Goal: Task Accomplishment & Management: Manage account settings

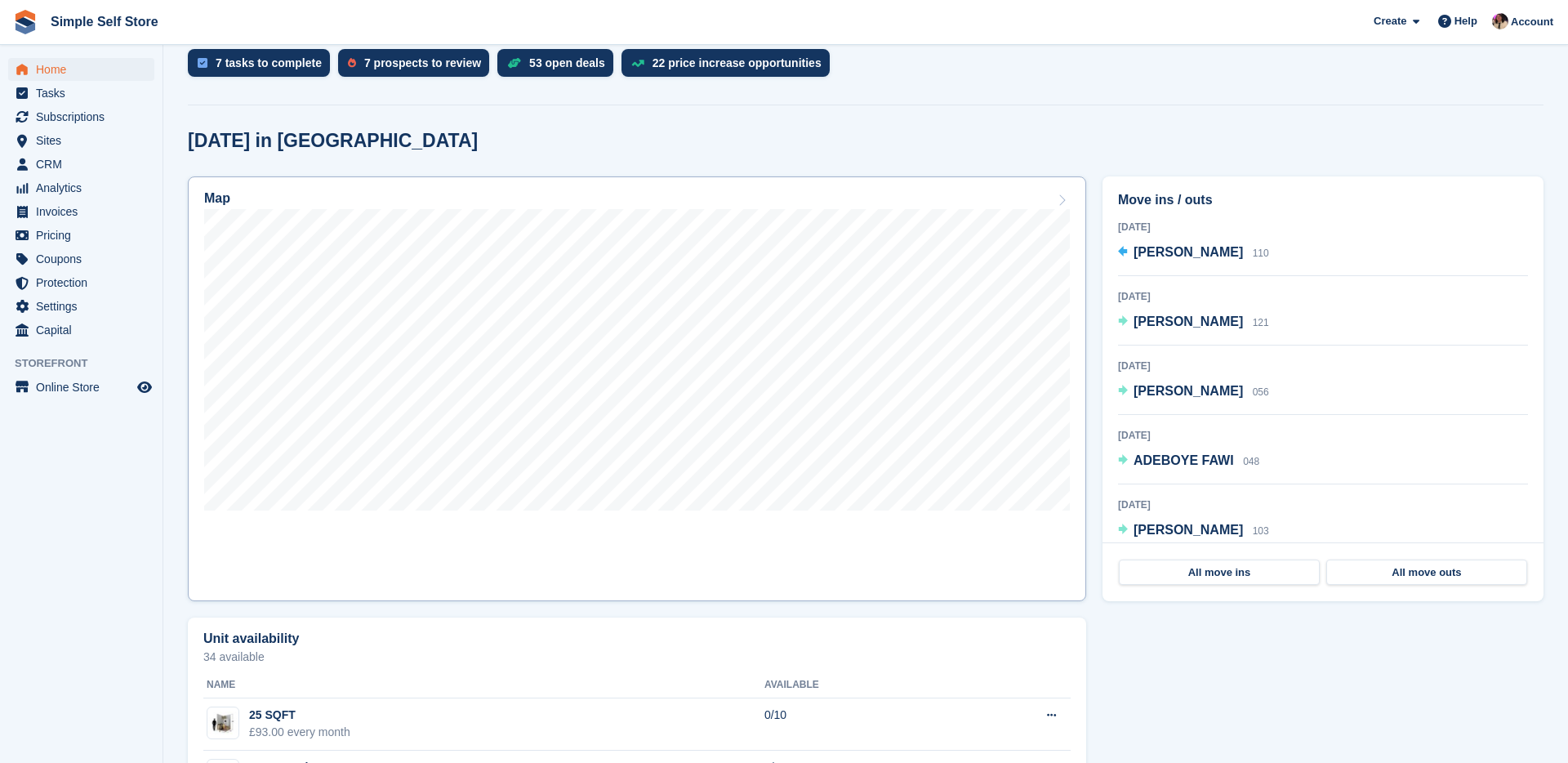
scroll to position [365, 0]
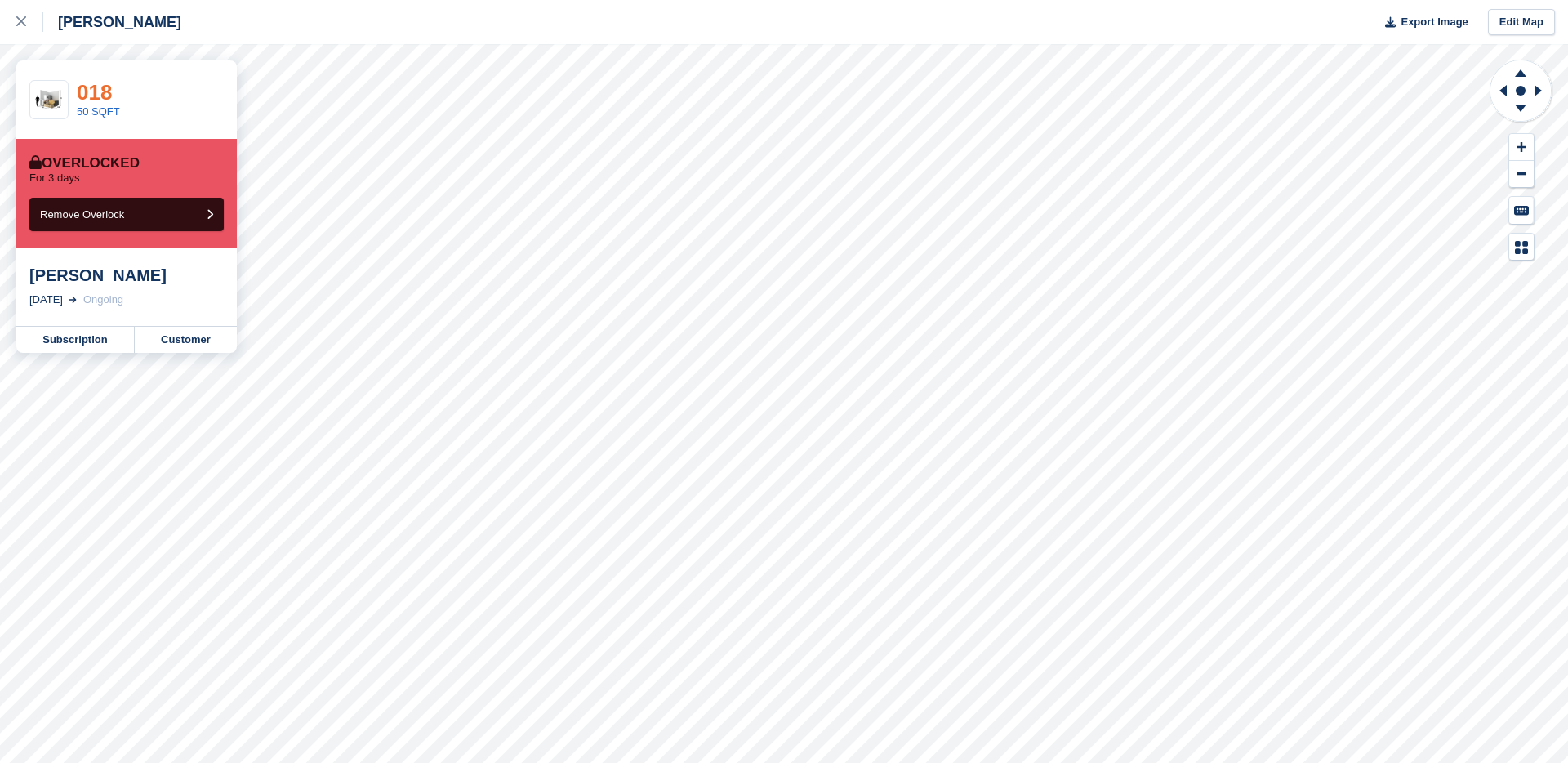
click at [102, 96] on link "018" at bounding box center [94, 92] width 35 height 25
click at [99, 344] on link "Subscription" at bounding box center [76, 339] width 119 height 26
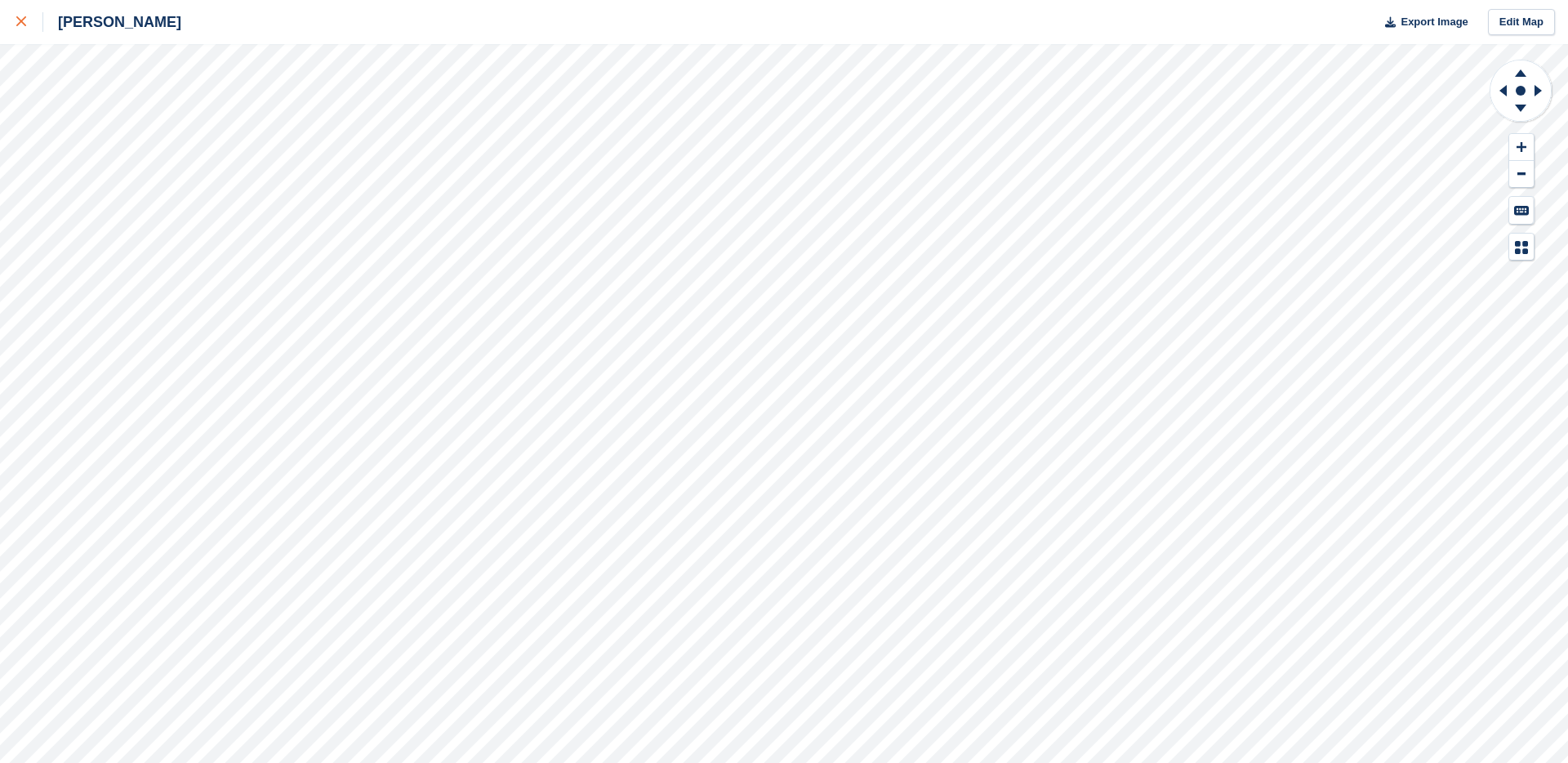
click at [33, 17] on div at bounding box center [30, 22] width 27 height 19
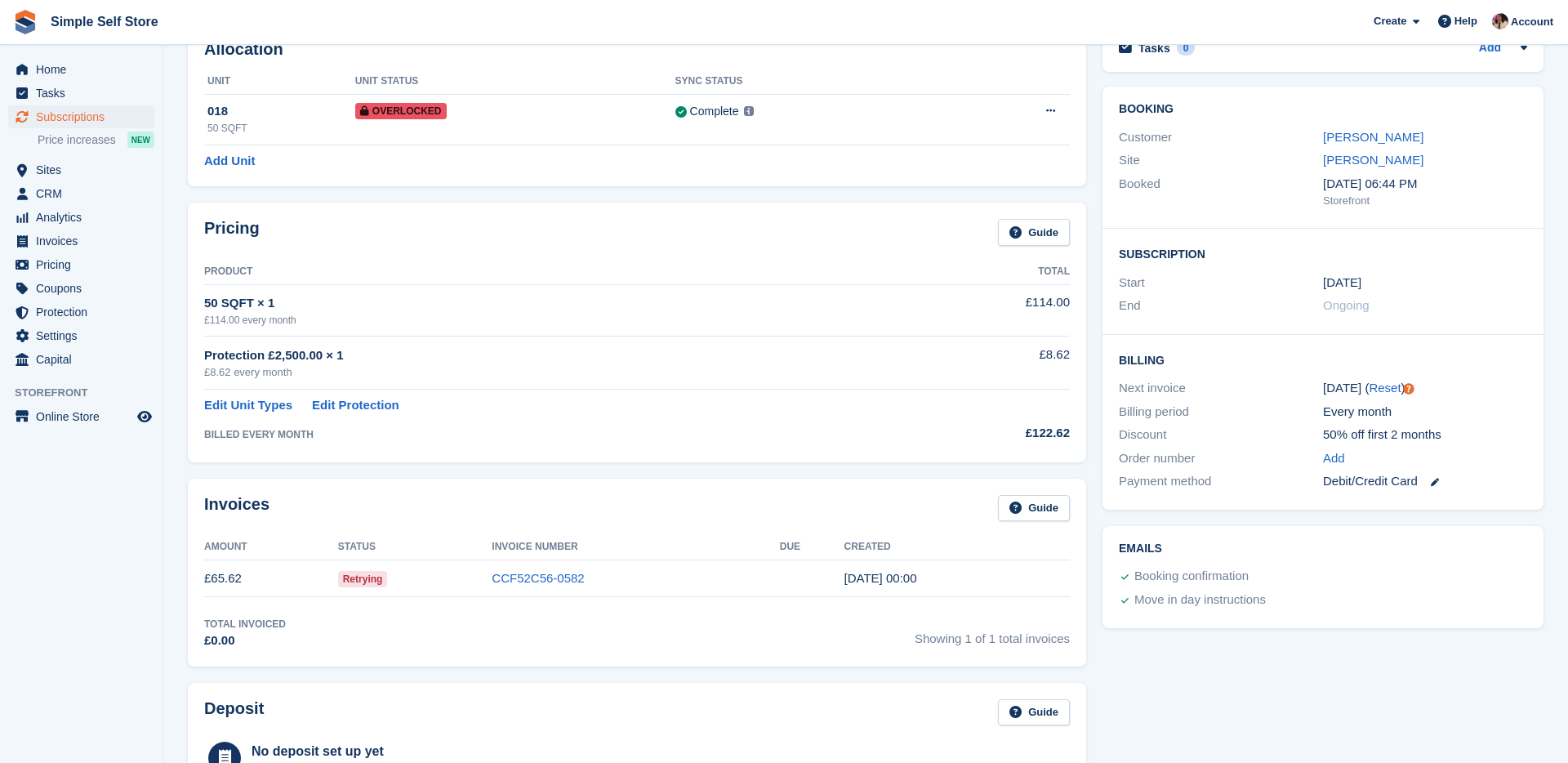
scroll to position [162, 0]
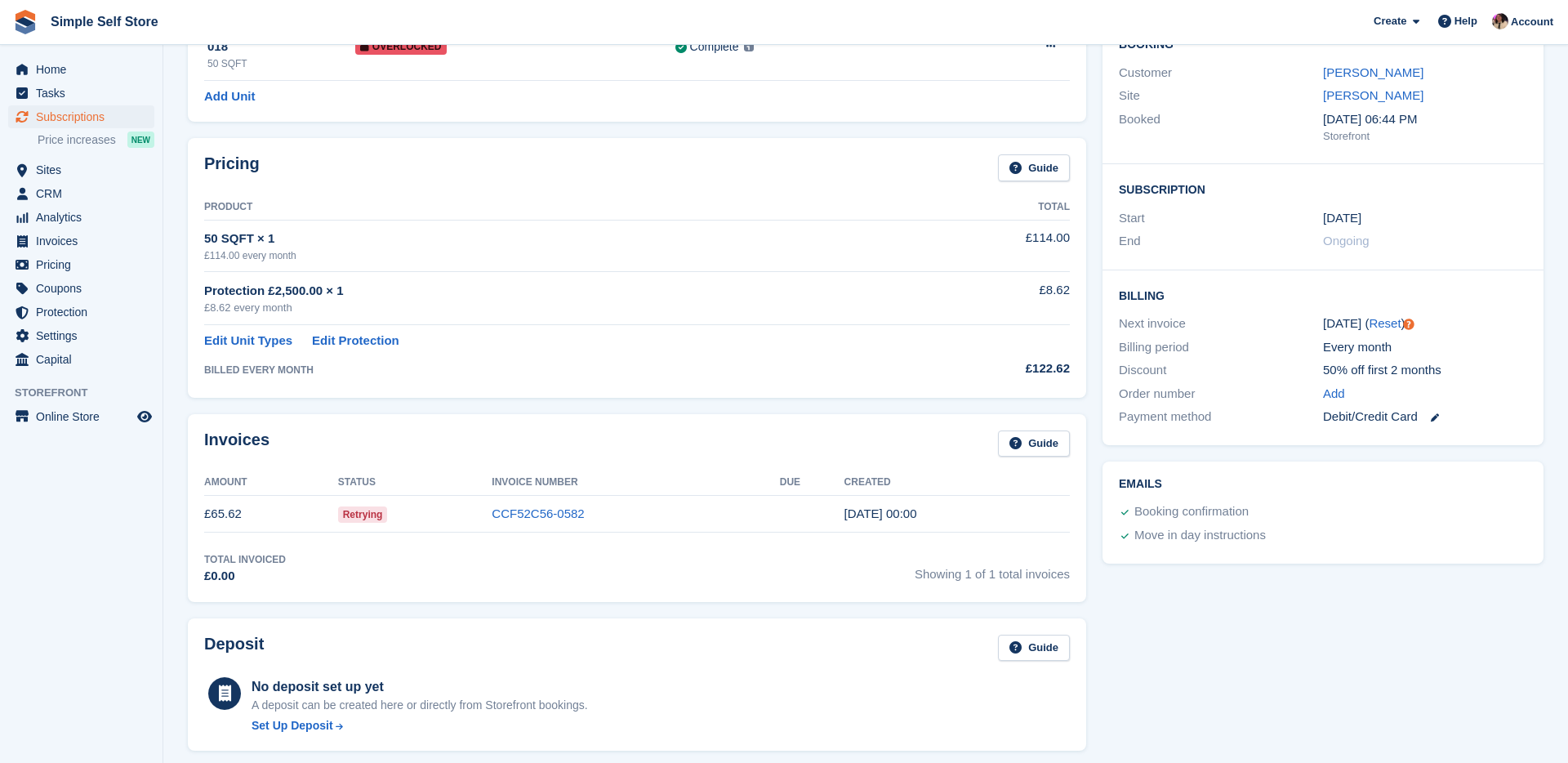
click at [547, 521] on td "CCF52C56-0582" at bounding box center [635, 514] width 288 height 36
click at [551, 516] on link "CCF52C56-0582" at bounding box center [538, 513] width 92 height 13
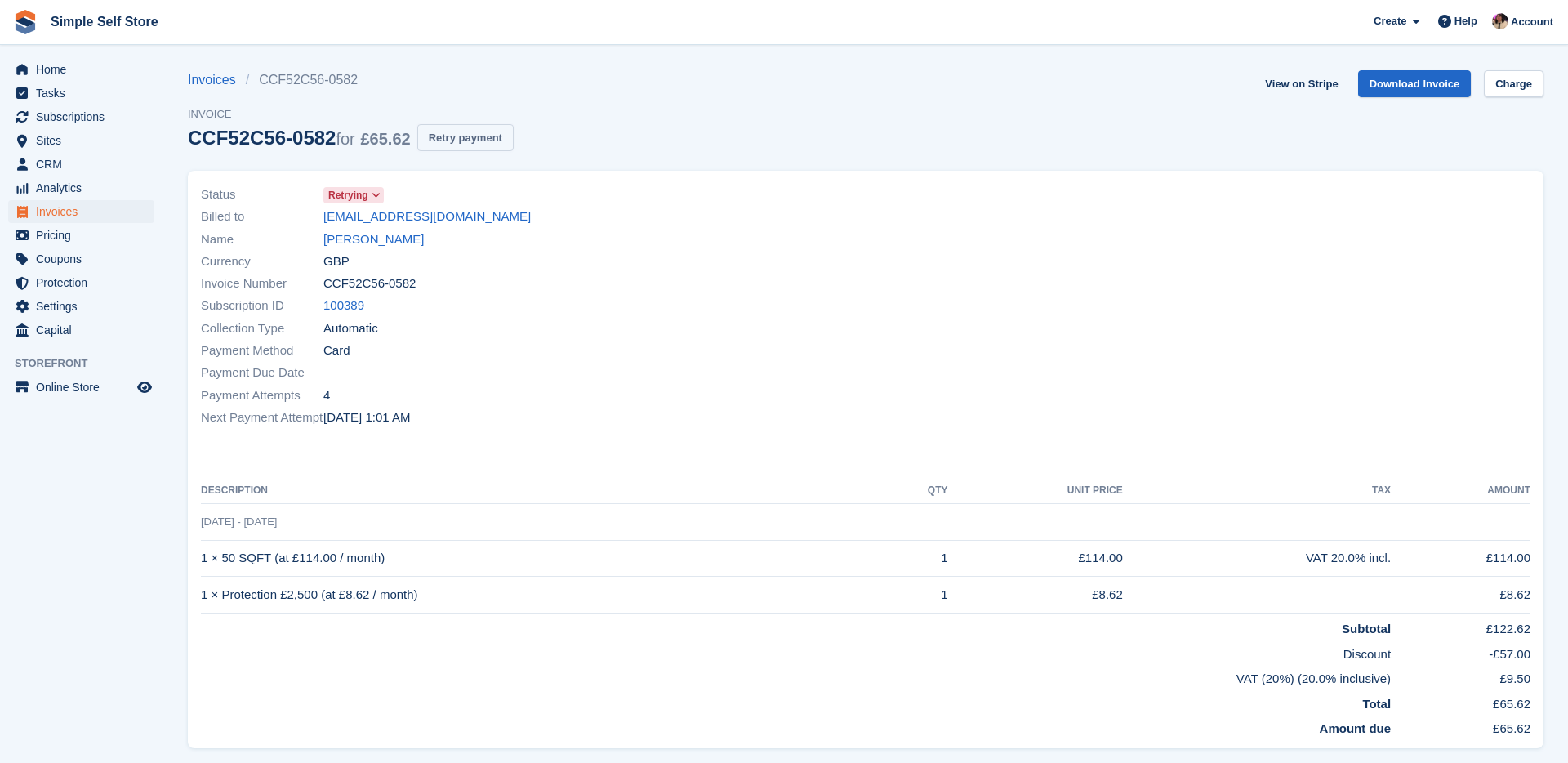
click at [503, 148] on button "Retry payment" at bounding box center [465, 137] width 97 height 27
click at [366, 233] on link "[PERSON_NAME]" at bounding box center [373, 240] width 101 height 19
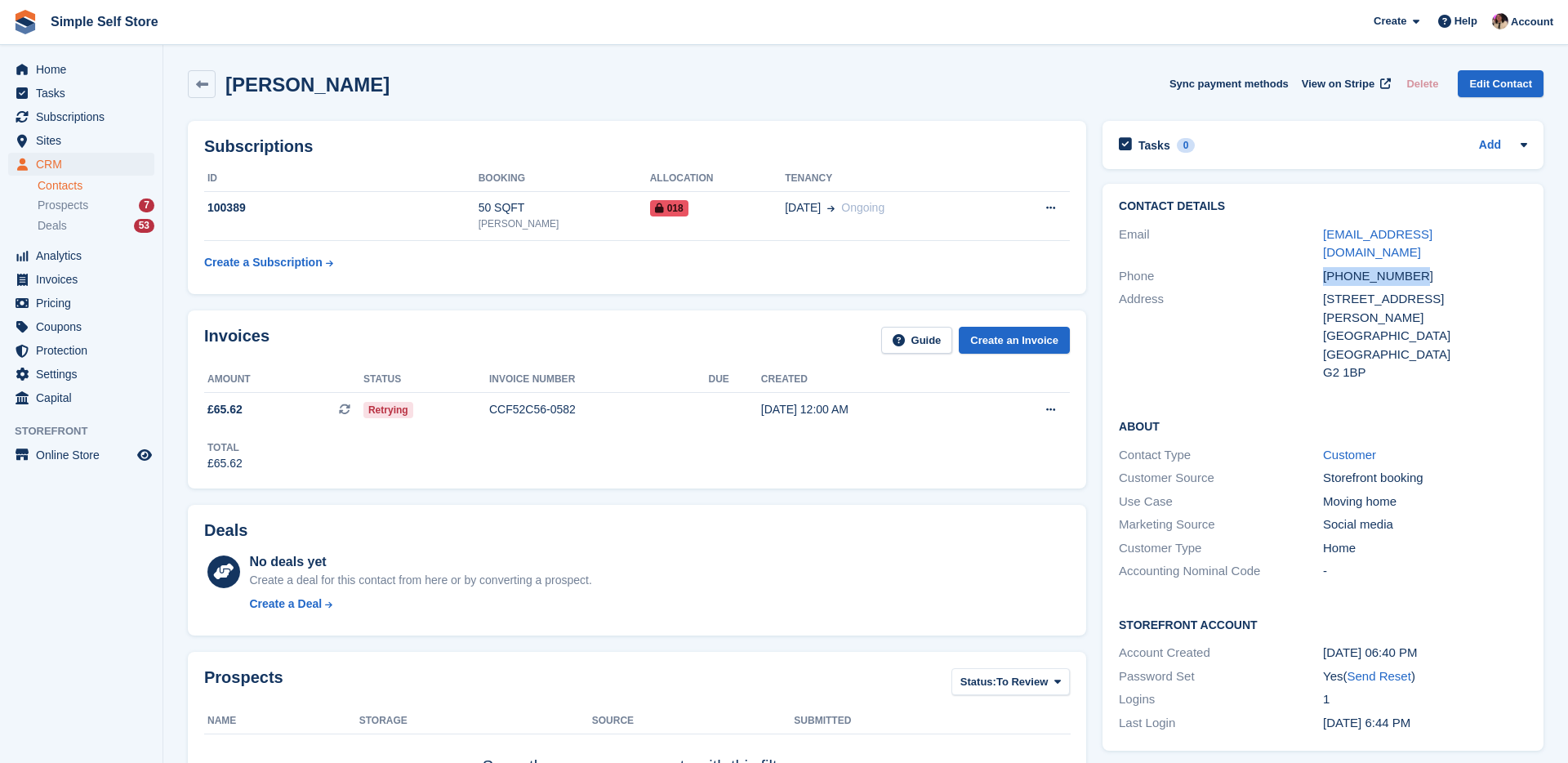
drag, startPoint x: 1424, startPoint y: 259, endPoint x: 1326, endPoint y: 261, distance: 98.0
click at [1326, 267] on div "+447438019559" at bounding box center [1424, 277] width 204 height 19
copy div "+447438019559"
click at [1050, 209] on icon at bounding box center [1049, 207] width 9 height 11
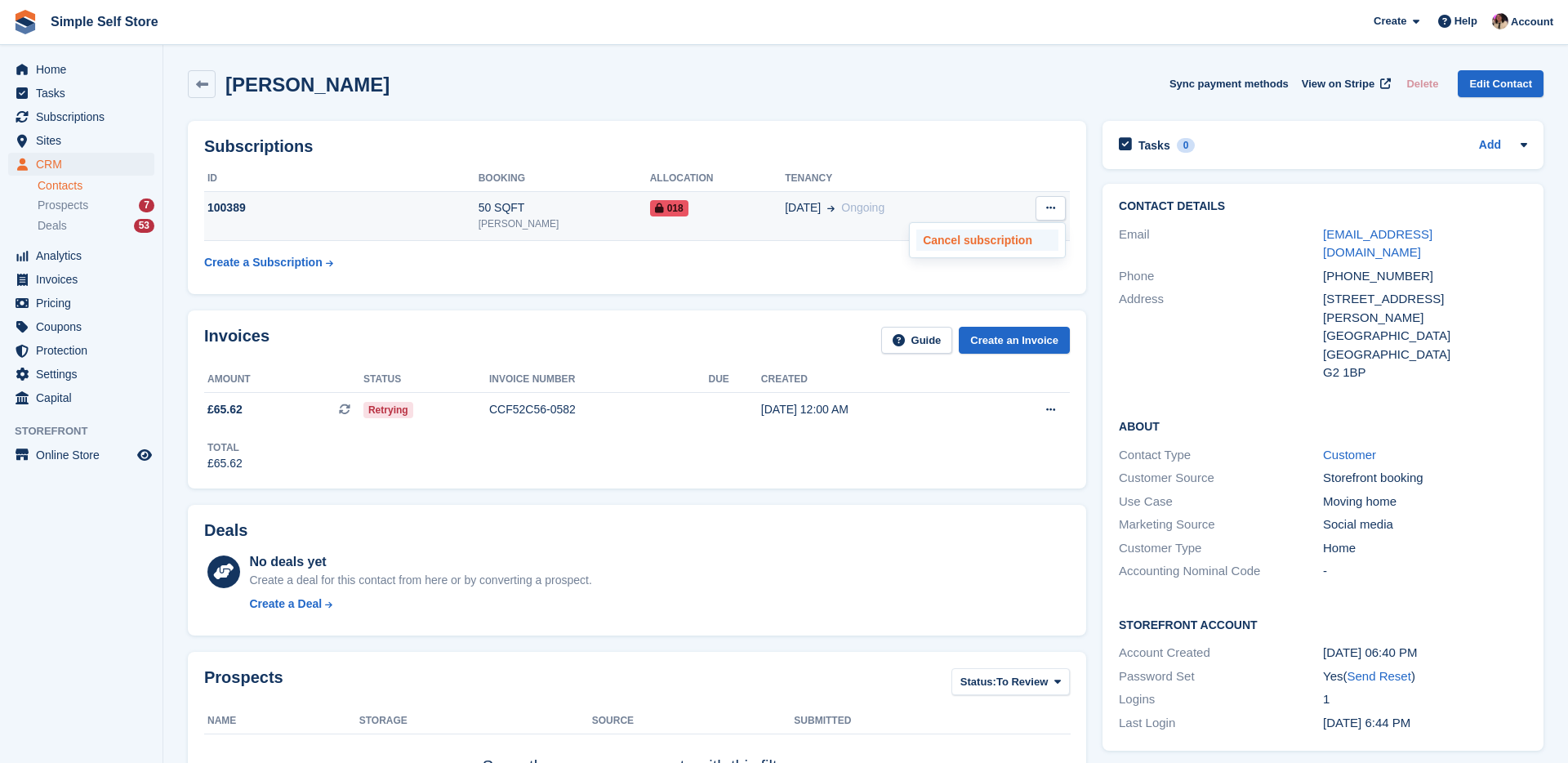
click at [1012, 230] on p "Cancel subscription" at bounding box center [987, 240] width 142 height 21
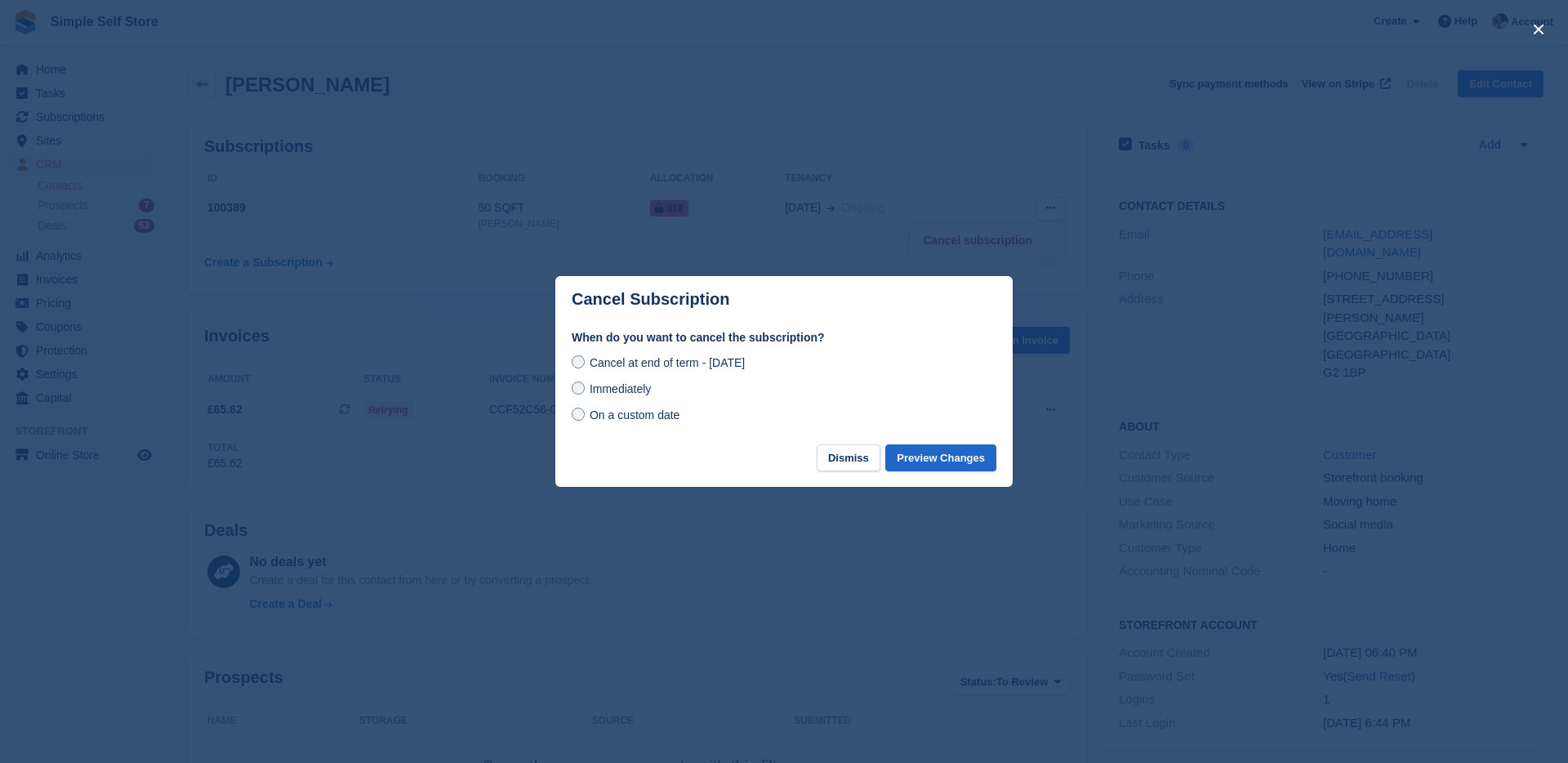
click at [610, 388] on span "Immediately" at bounding box center [620, 389] width 61 height 13
click at [945, 451] on button "Preview Changes" at bounding box center [940, 457] width 111 height 27
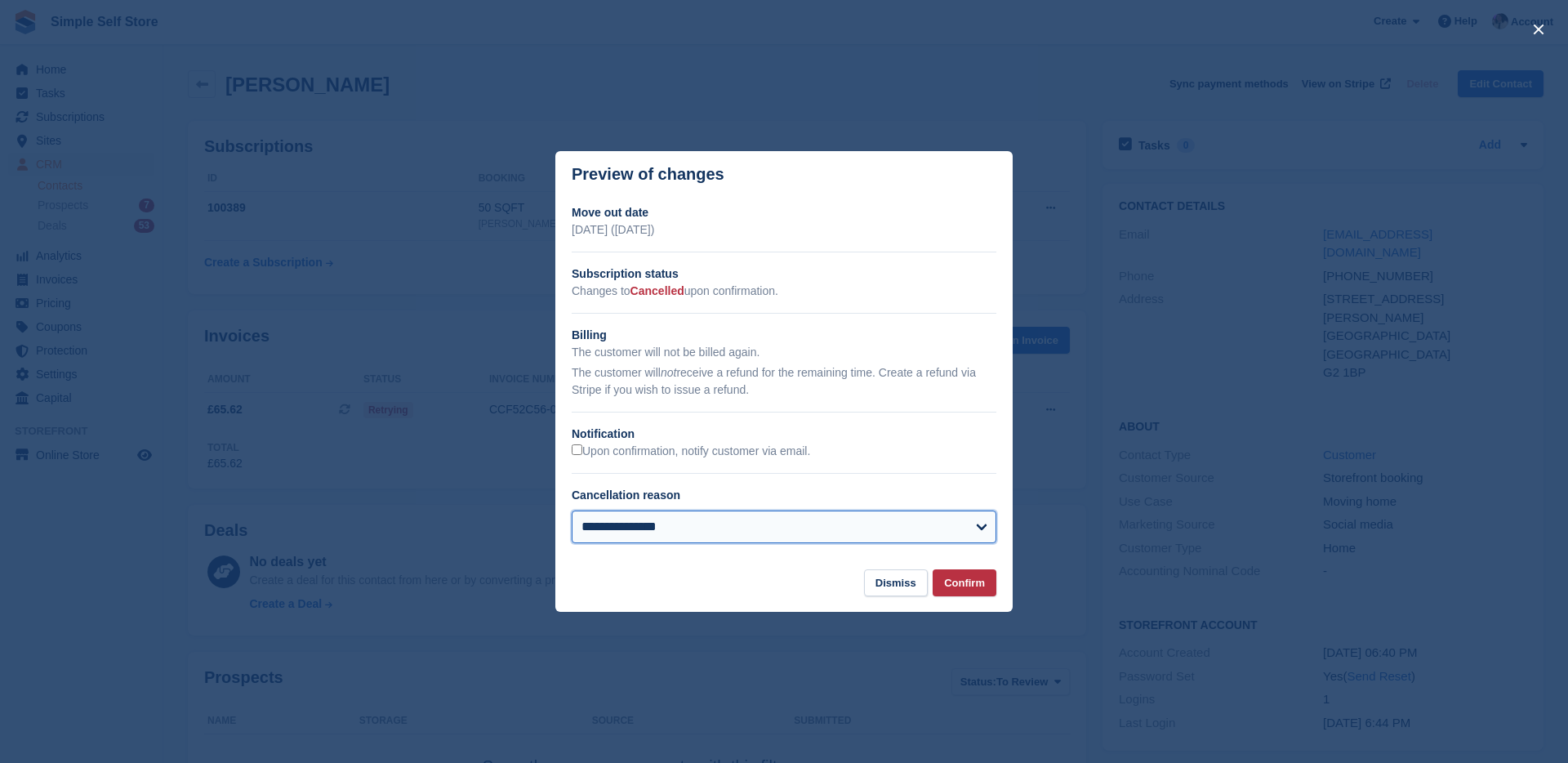
click at [715, 520] on select "**********" at bounding box center [783, 526] width 425 height 33
select select "*******"
click at [960, 587] on button "Confirm" at bounding box center [964, 583] width 63 height 27
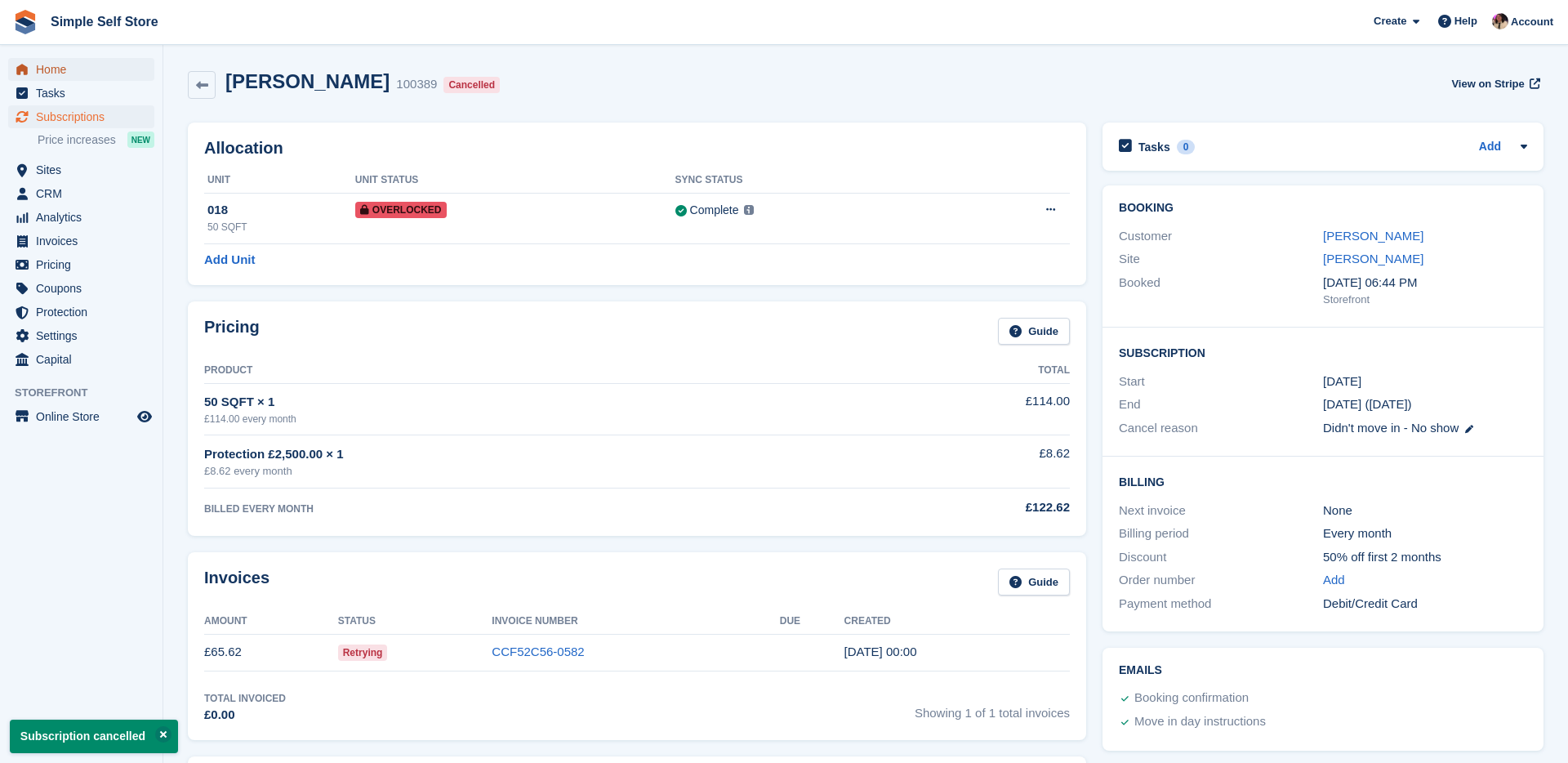
click at [75, 78] on span "Home" at bounding box center [84, 69] width 98 height 23
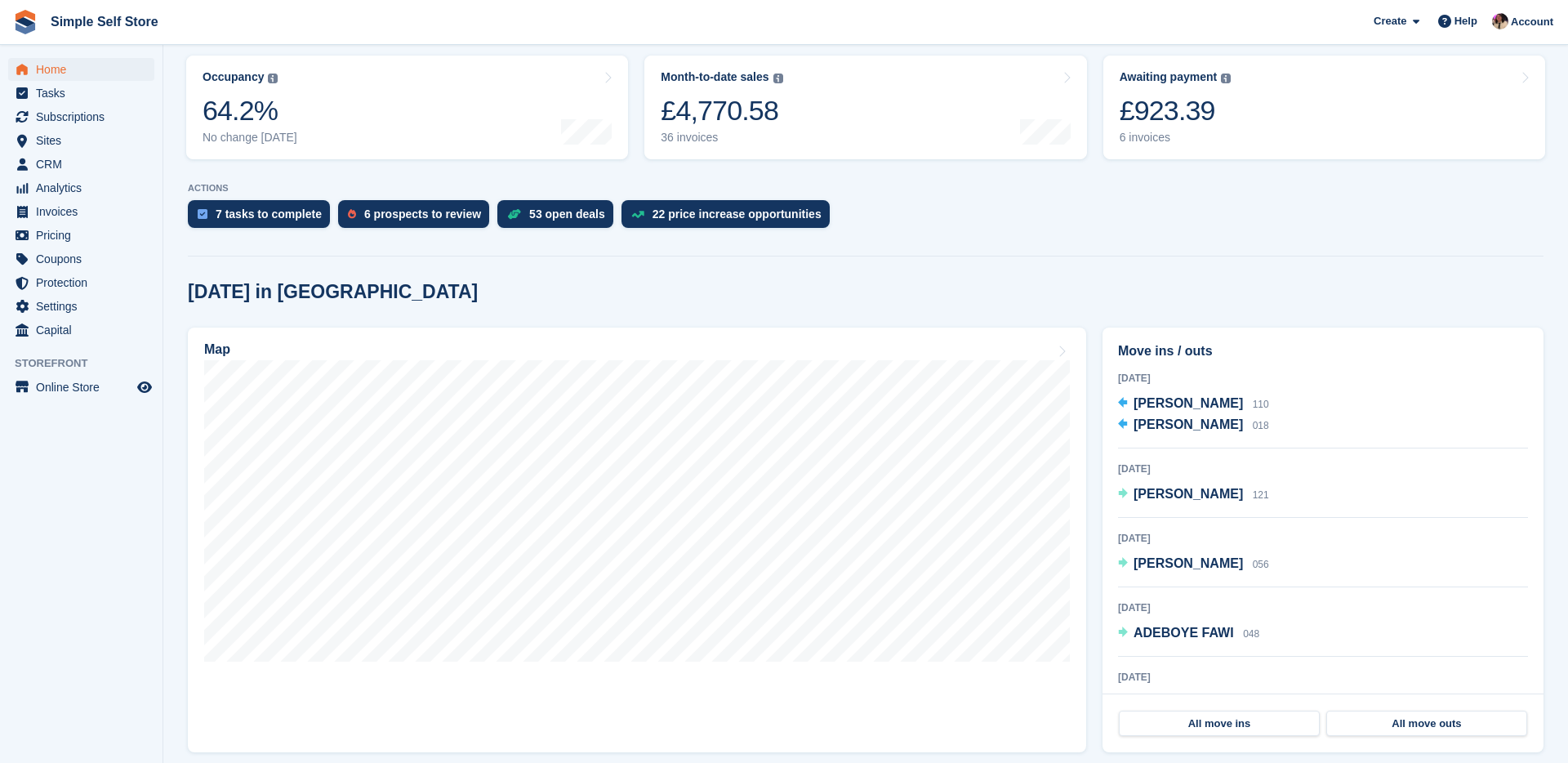
scroll to position [217, 0]
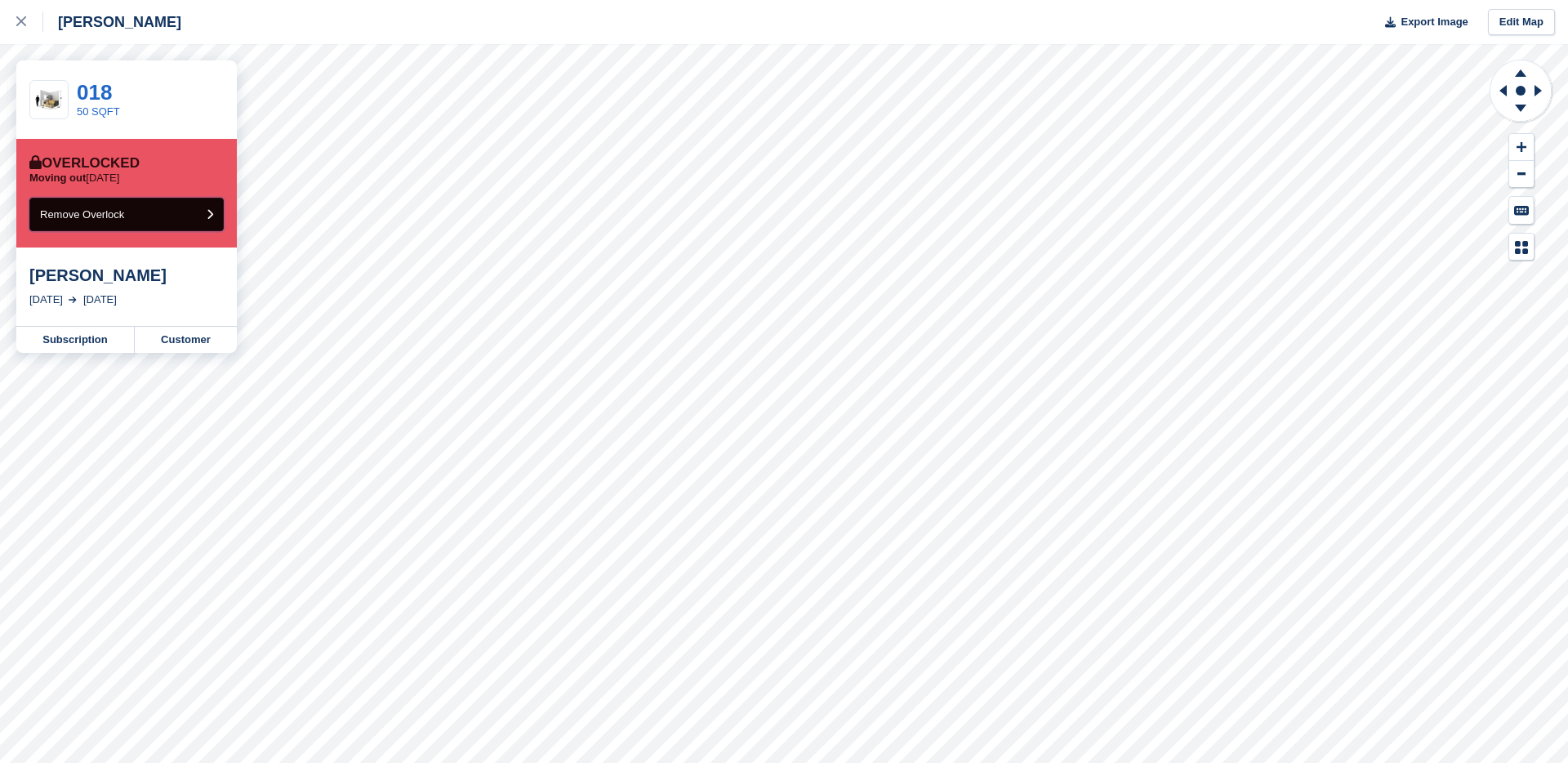
click at [76, 220] on span "Remove Overlock" at bounding box center [82, 214] width 84 height 12
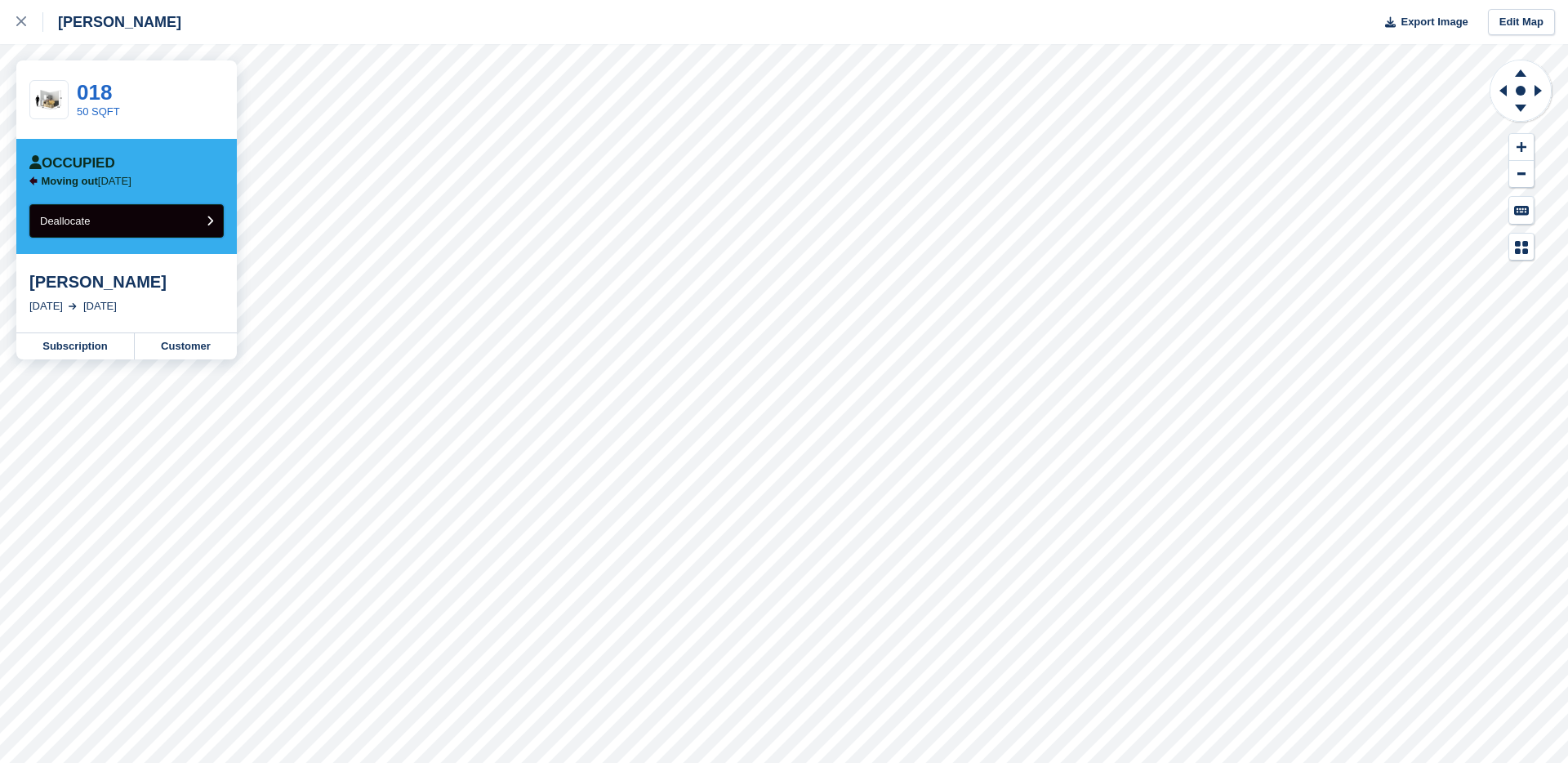
click at [78, 220] on span "Deallocate" at bounding box center [65, 220] width 50 height 12
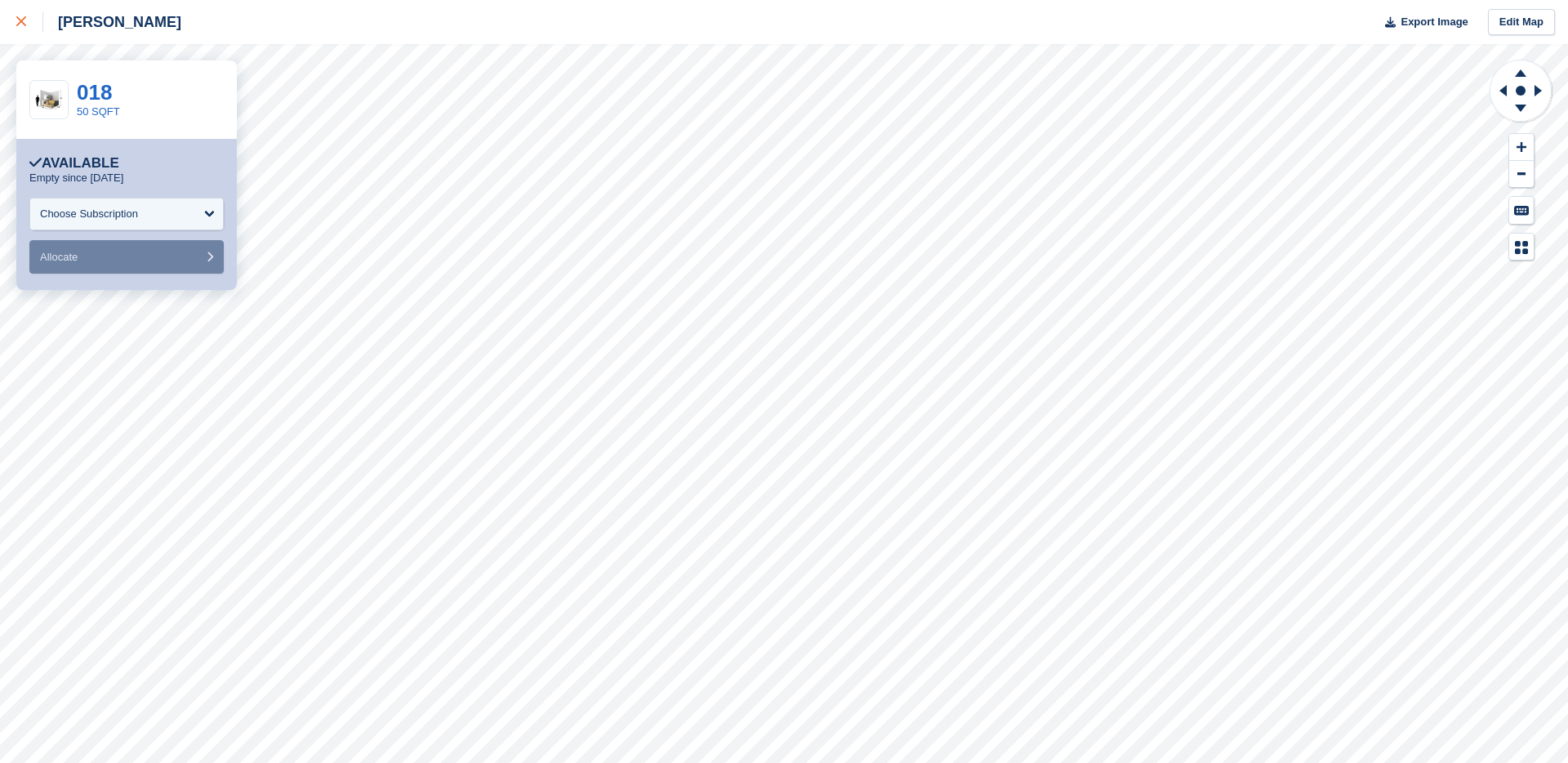
click at [26, 23] on div at bounding box center [30, 22] width 27 height 19
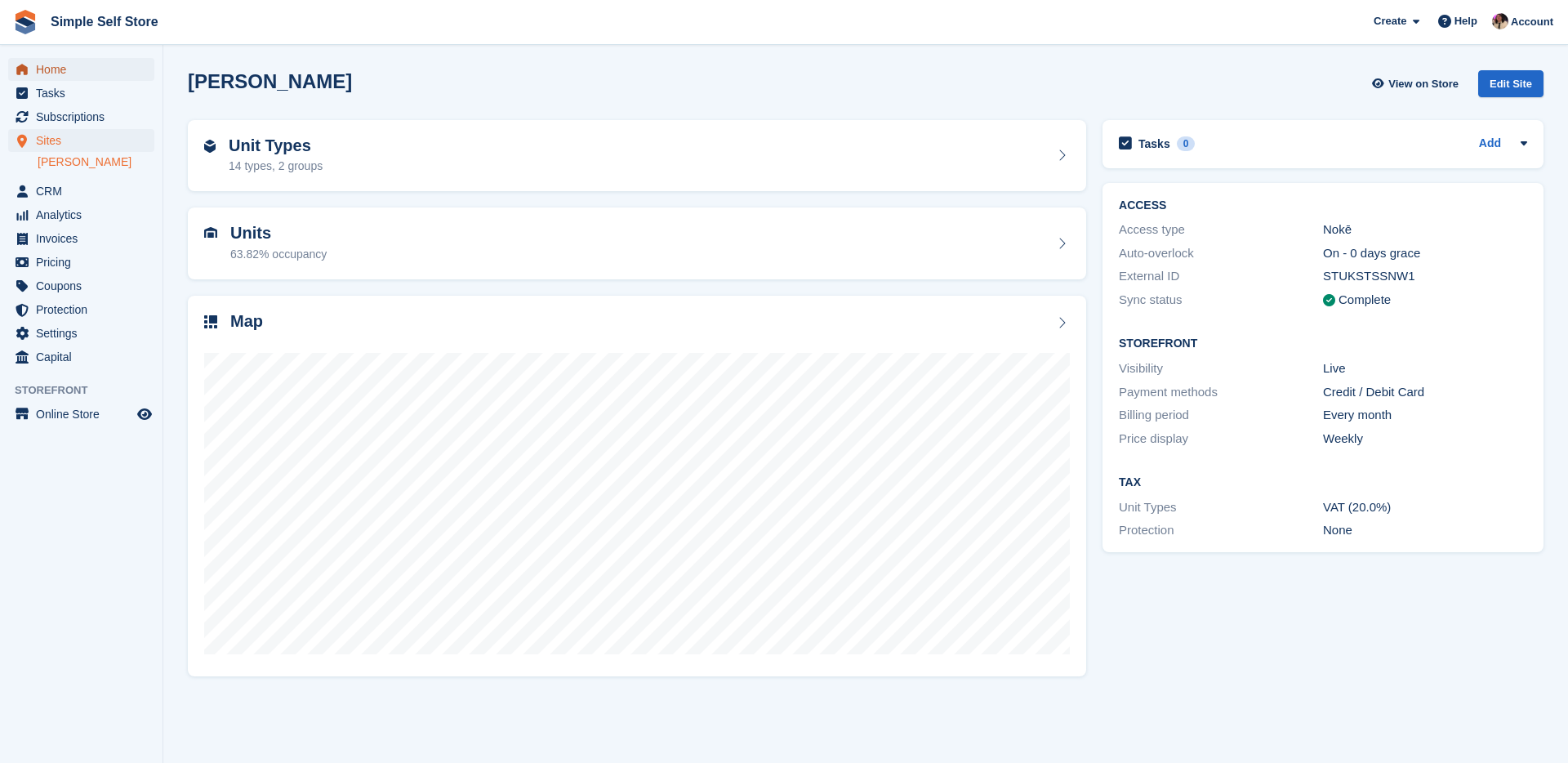
click at [66, 73] on span "Home" at bounding box center [84, 69] width 98 height 23
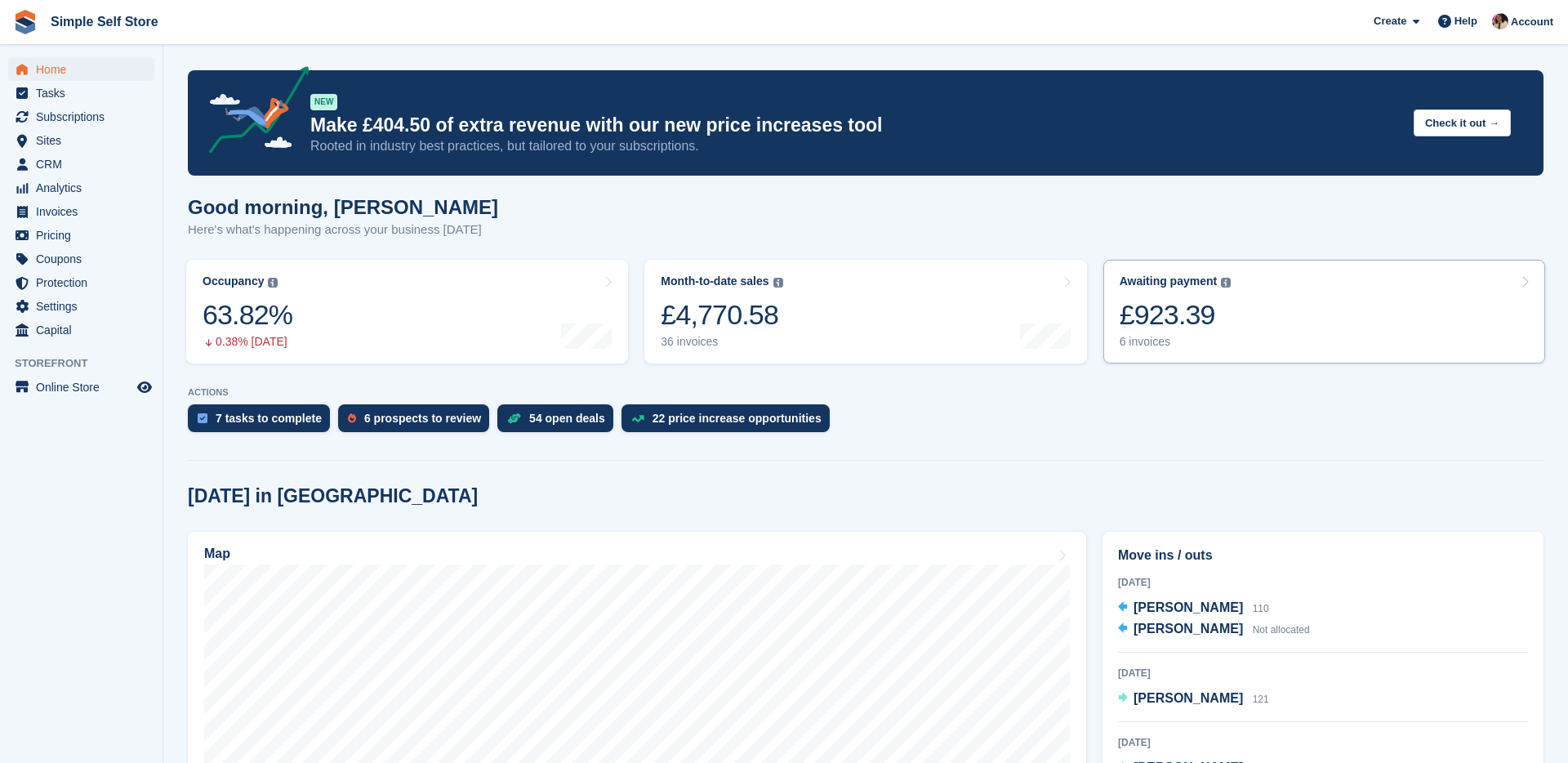
click at [1218, 342] on div "6 invoices" at bounding box center [1175, 341] width 112 height 13
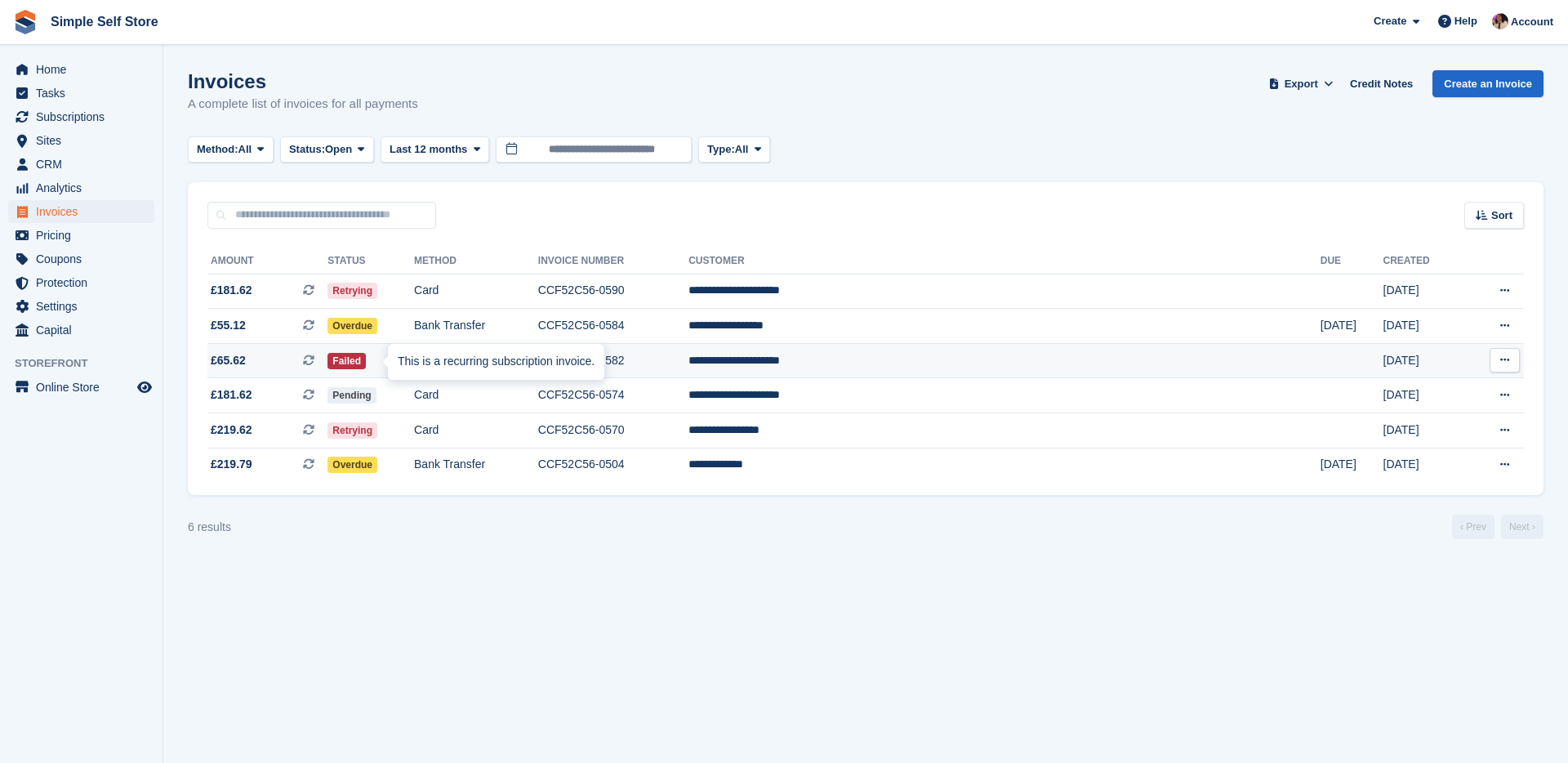
click at [409, 366] on div "This is a recurring subscription invoice." at bounding box center [496, 361] width 217 height 35
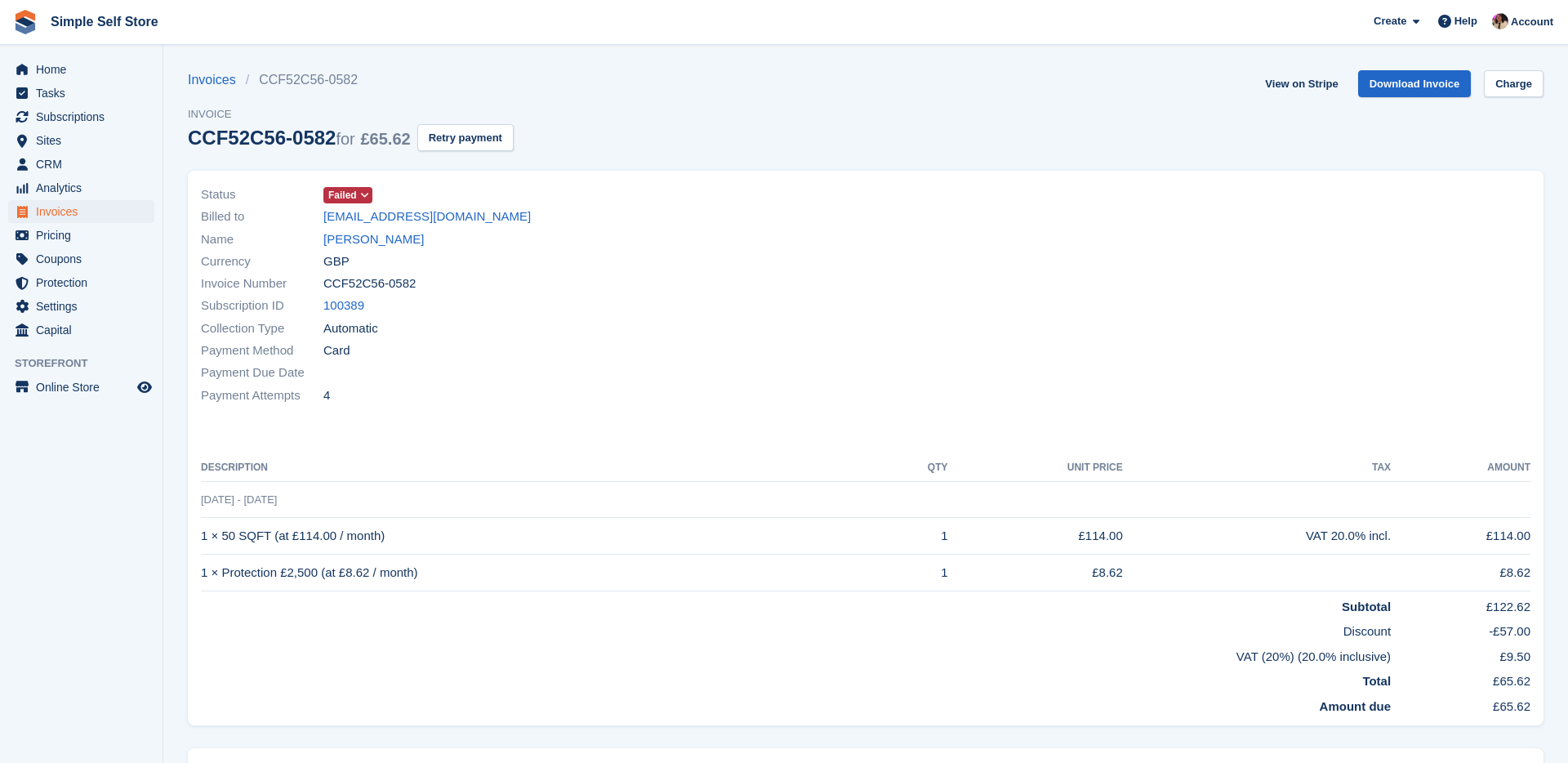
click at [365, 201] on span at bounding box center [365, 196] width 13 height 13
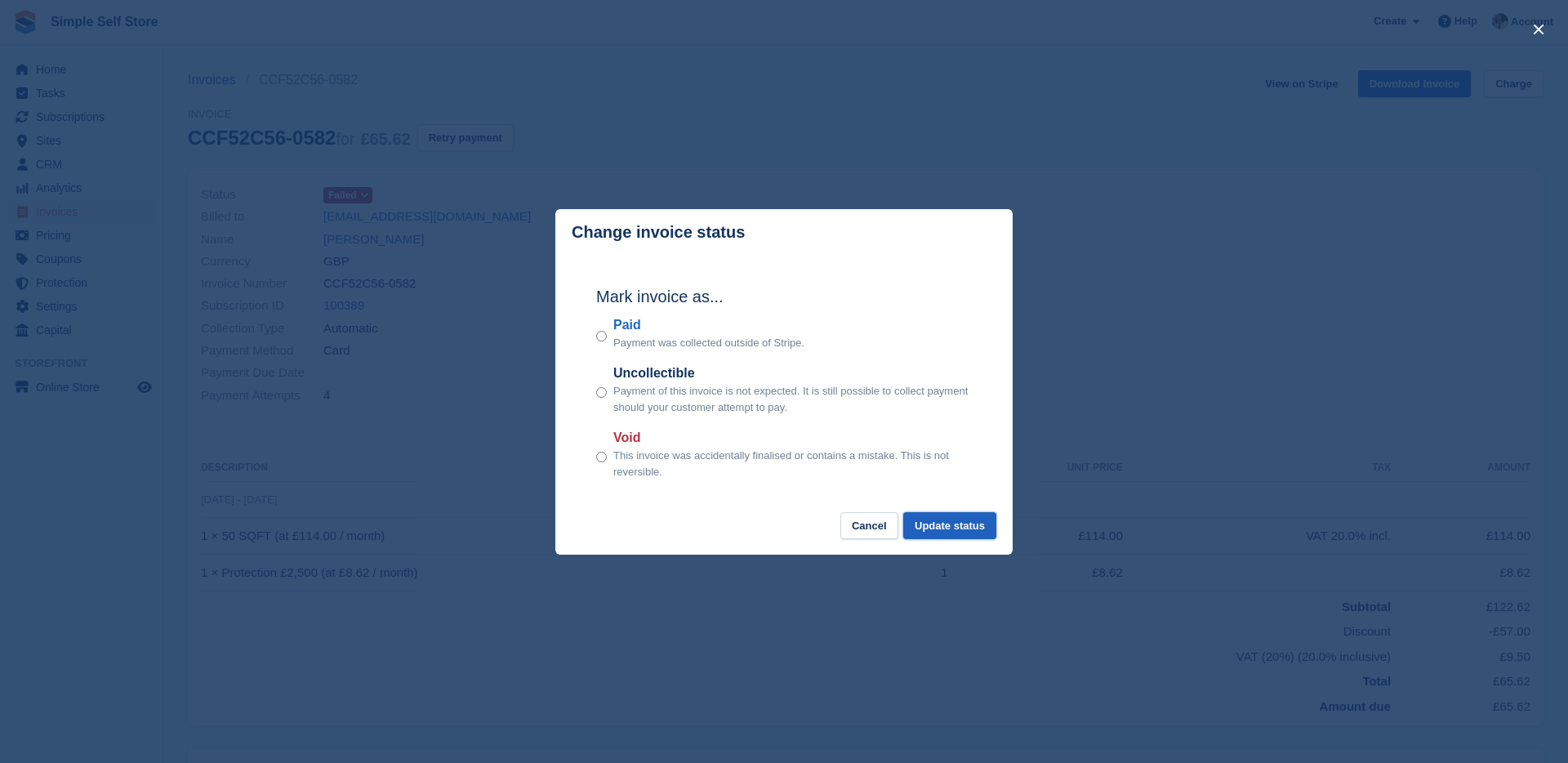
click at [973, 538] on button "Update status" at bounding box center [949, 525] width 93 height 27
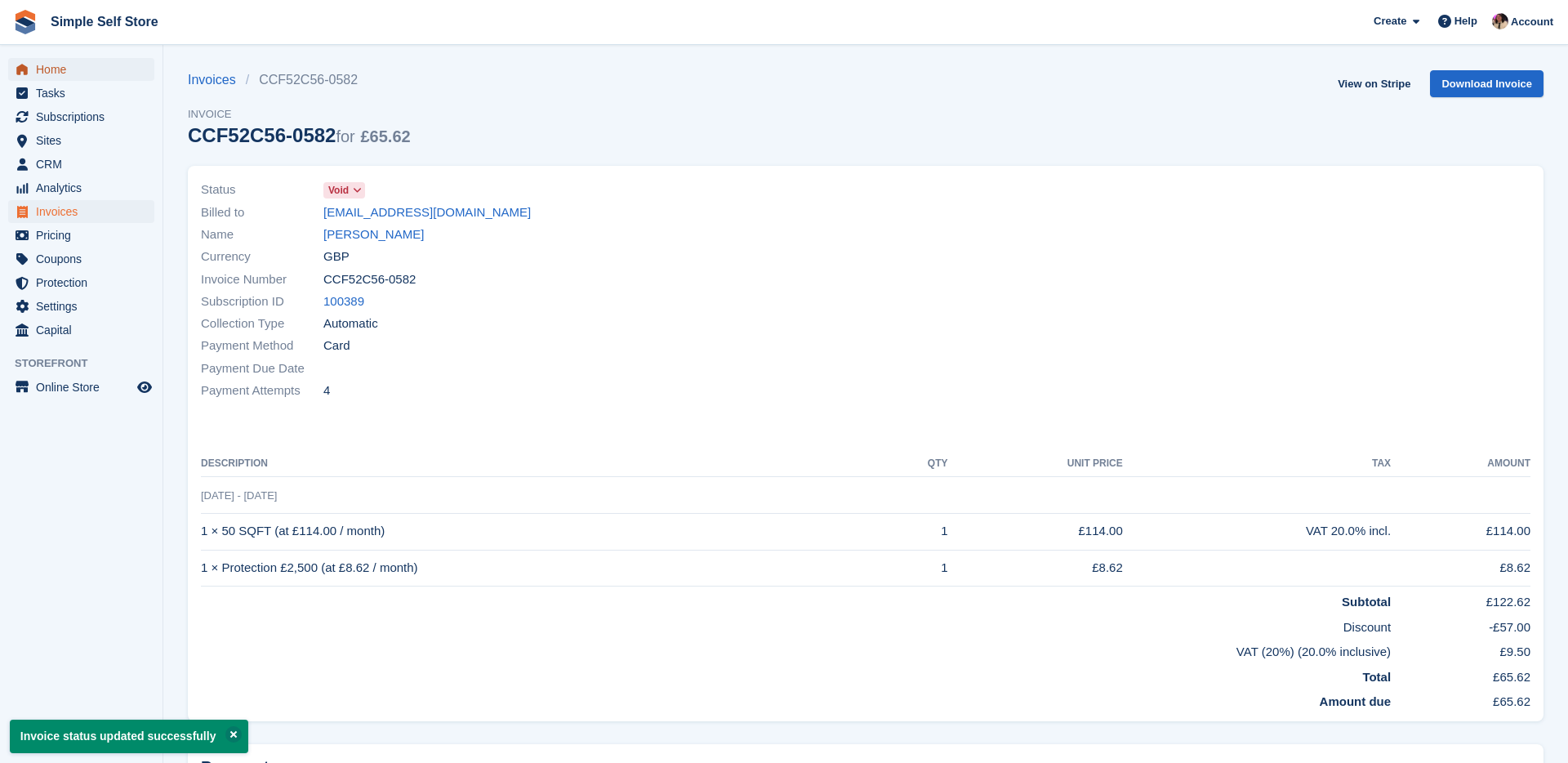
click at [70, 76] on span "Home" at bounding box center [84, 69] width 98 height 23
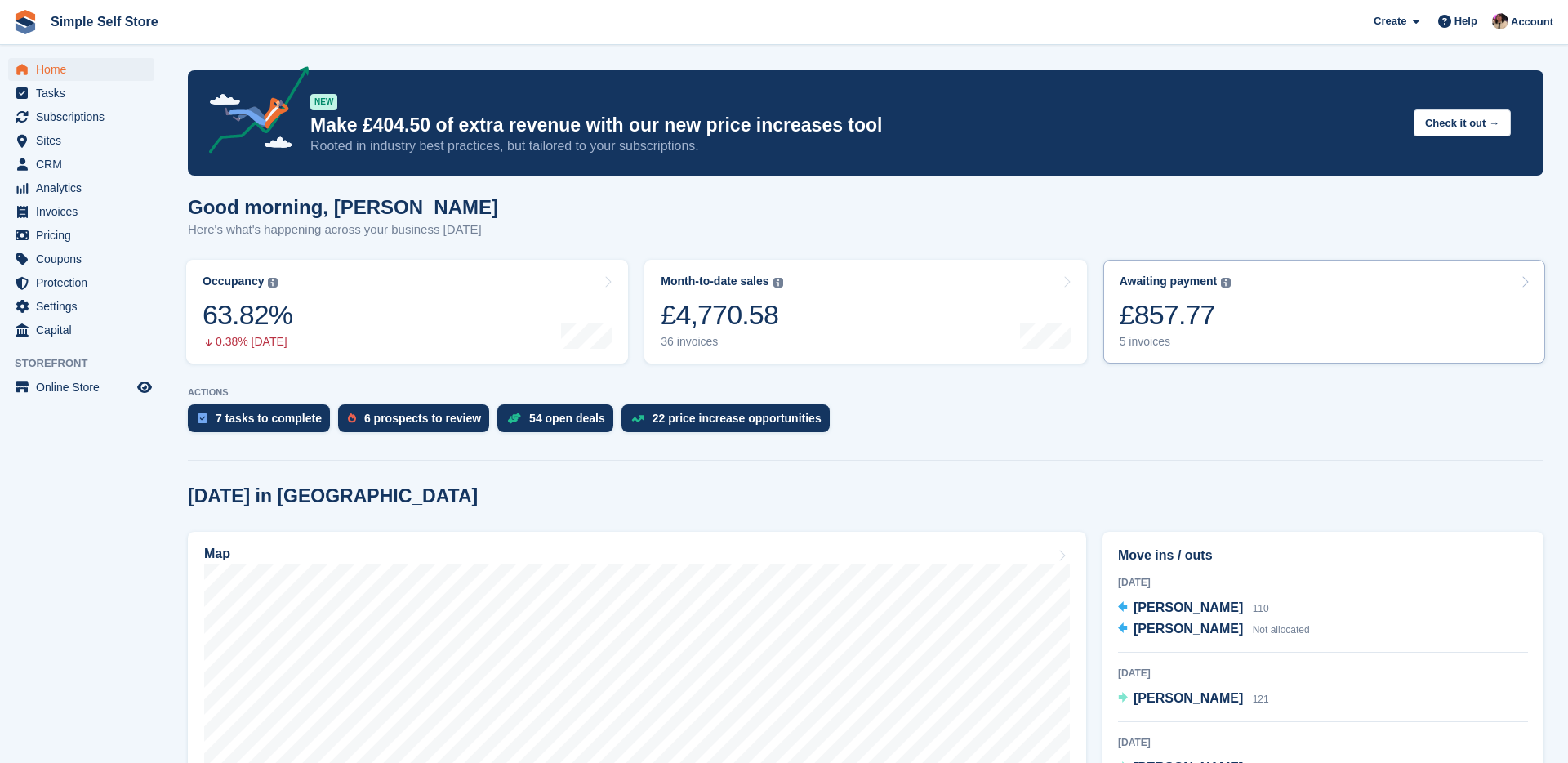
click at [1234, 318] on link "Awaiting payment The total outstanding balance on all open invoices. £857.77 5 …" at bounding box center [1324, 312] width 442 height 104
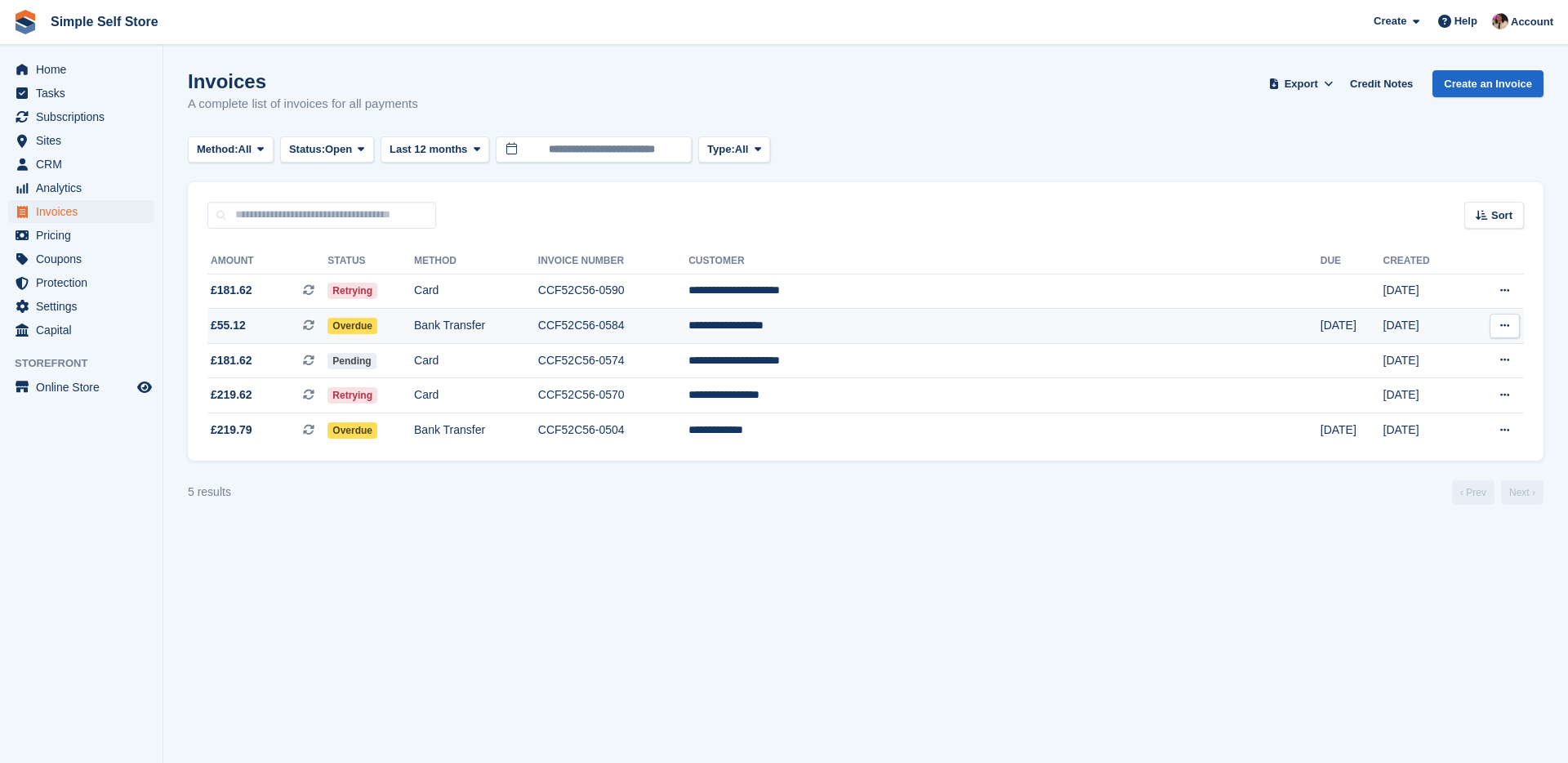
click at [526, 333] on td "Bank Transfer" at bounding box center [475, 326] width 124 height 35
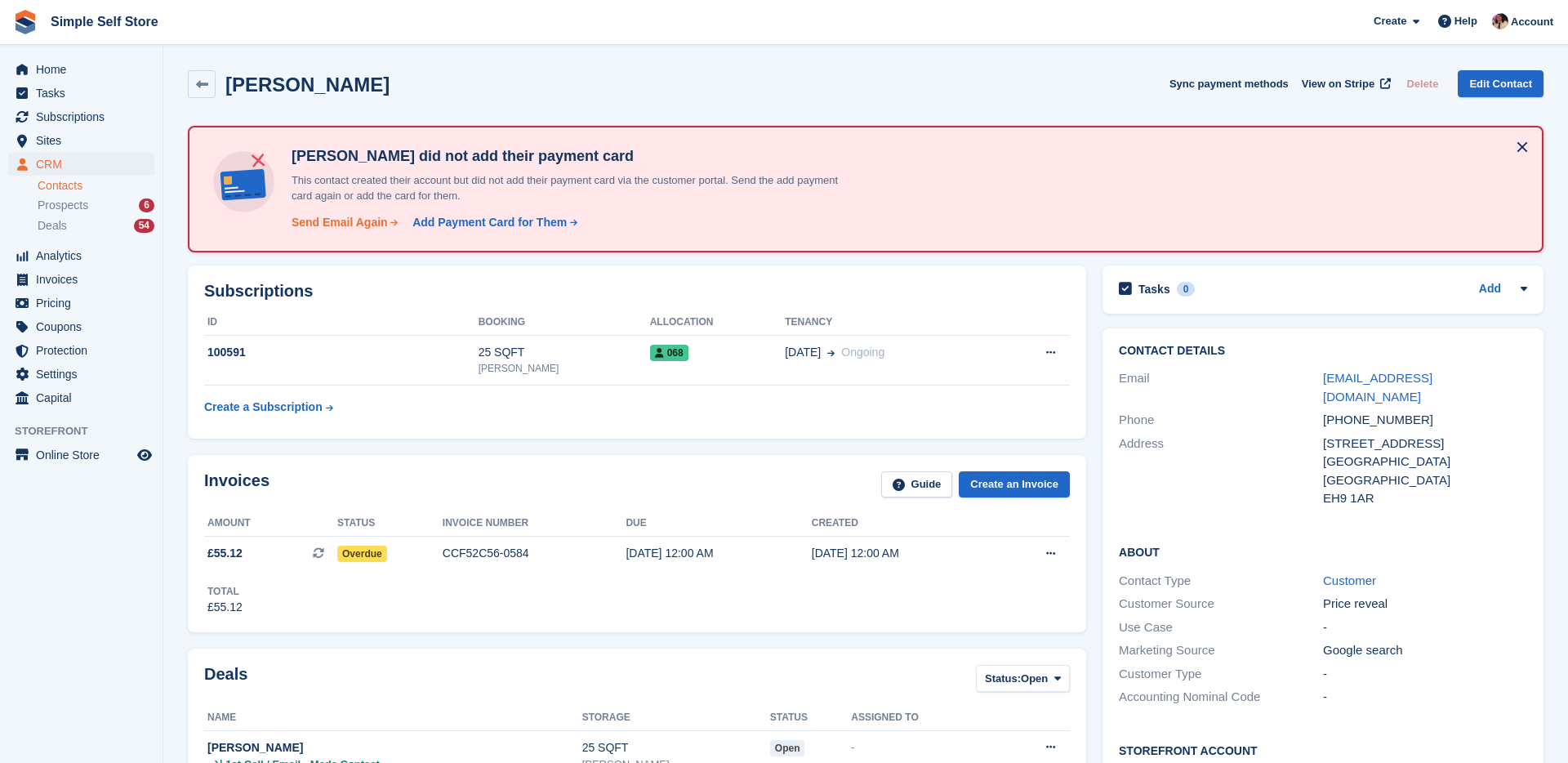
click at [378, 229] on div "Send Email Again" at bounding box center [339, 222] width 97 height 17
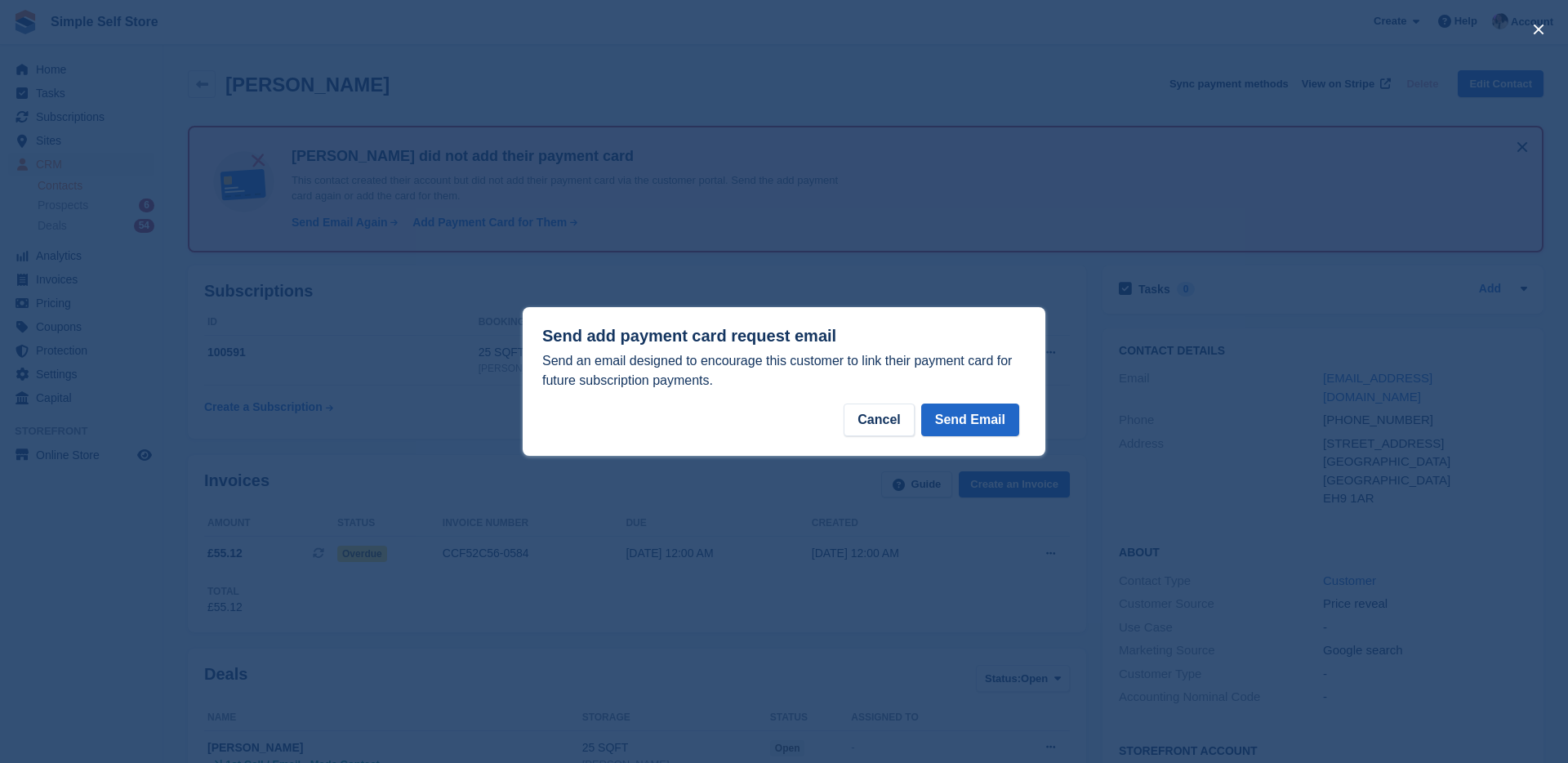
click at [1020, 426] on form "Send Email" at bounding box center [973, 423] width 104 height 39
click at [1012, 426] on button "Send Email" at bounding box center [970, 420] width 98 height 33
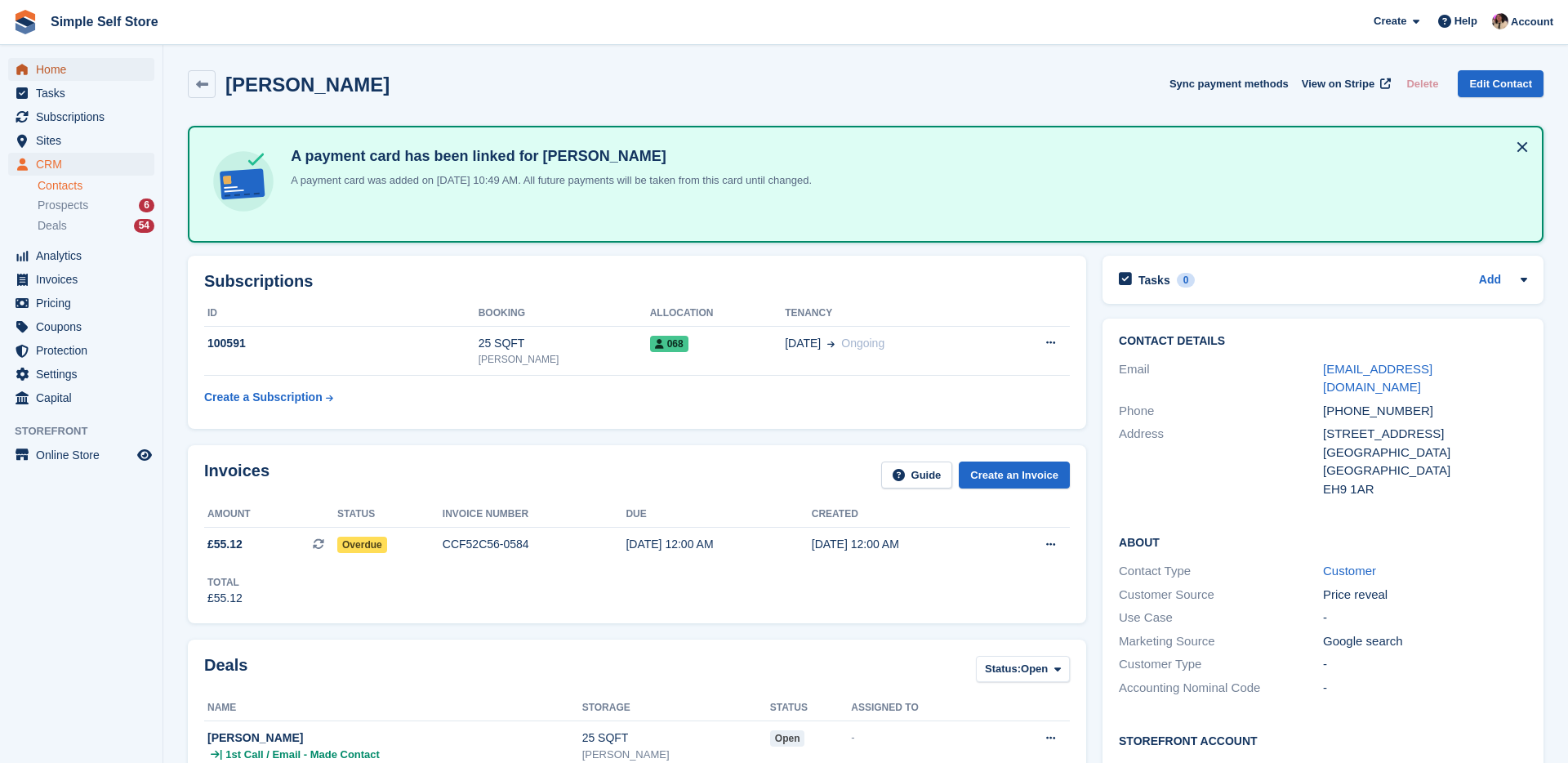
click at [58, 69] on span "Home" at bounding box center [84, 69] width 98 height 23
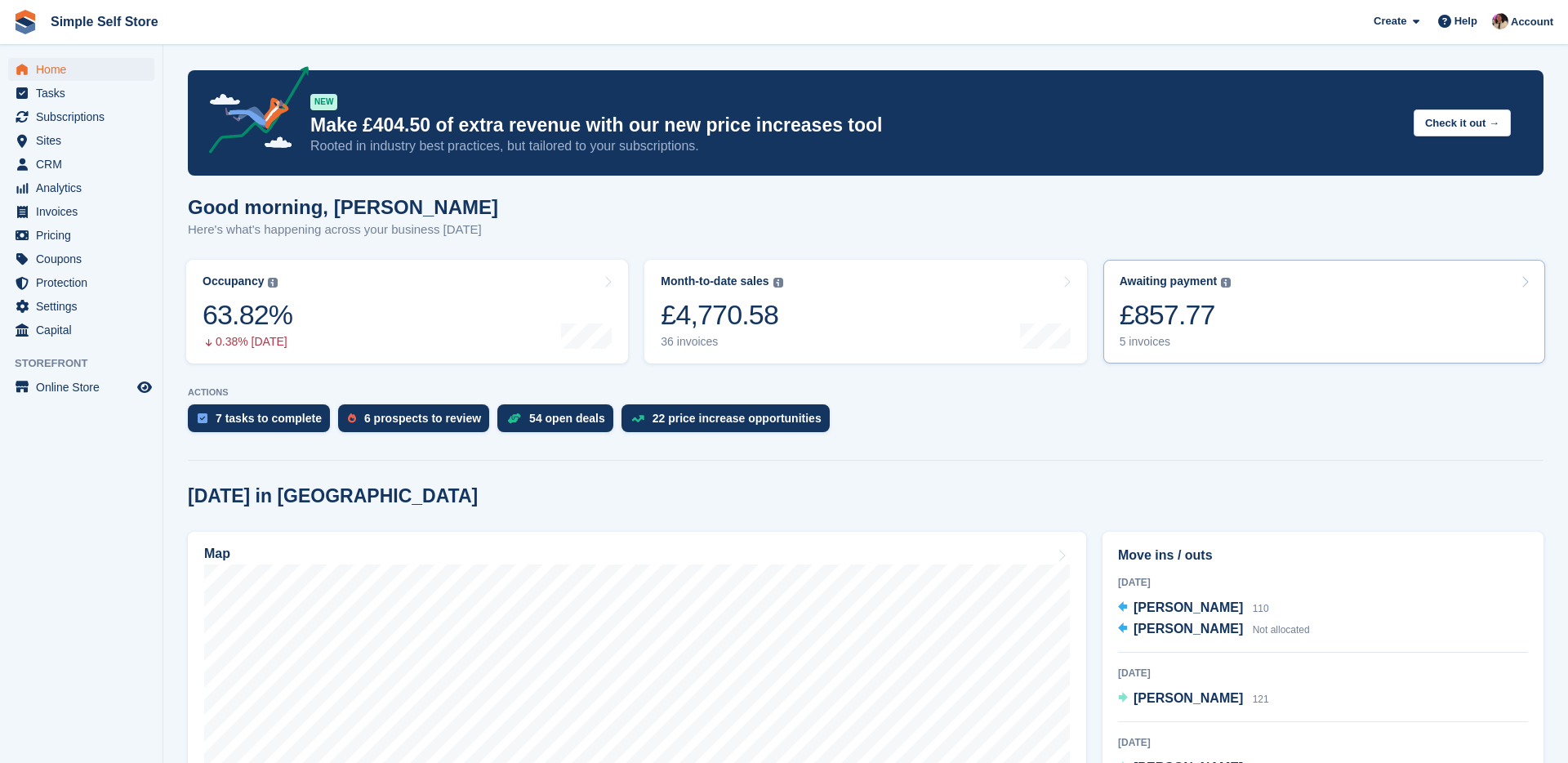
click at [1193, 347] on div "5 invoices" at bounding box center [1175, 341] width 112 height 13
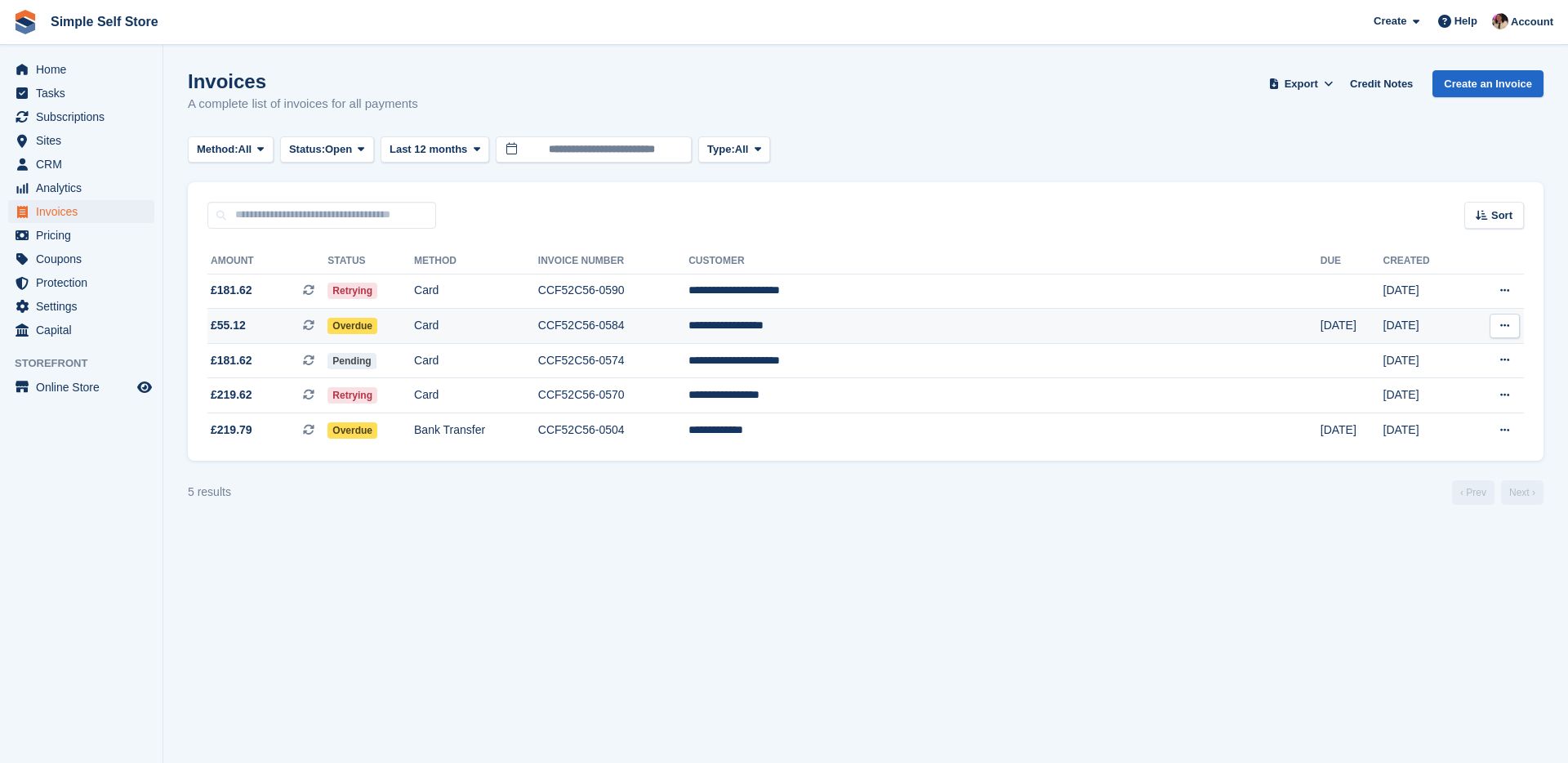
click at [528, 334] on td "Card" at bounding box center [475, 326] width 124 height 35
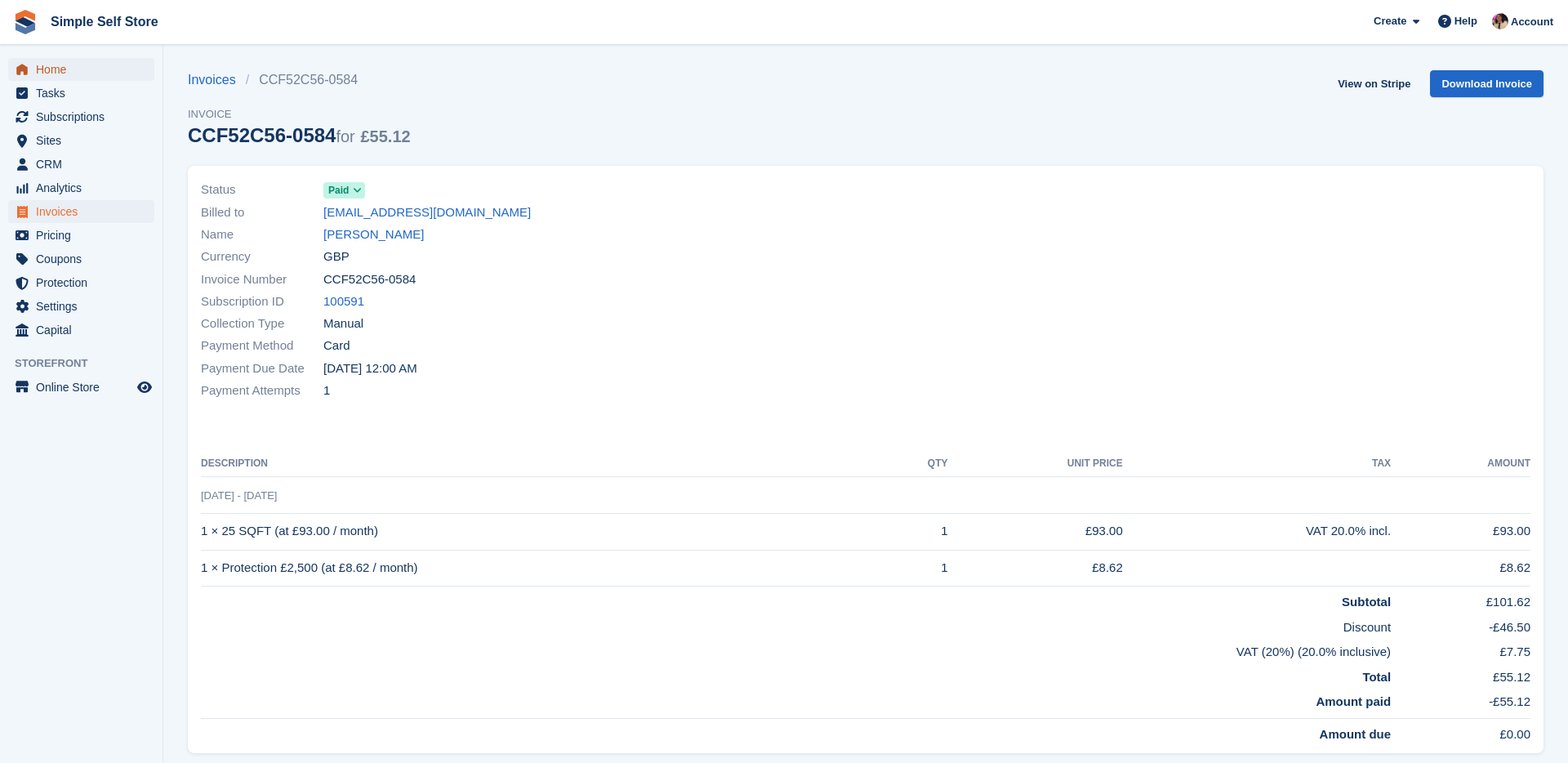
click at [48, 71] on span "Home" at bounding box center [84, 69] width 98 height 23
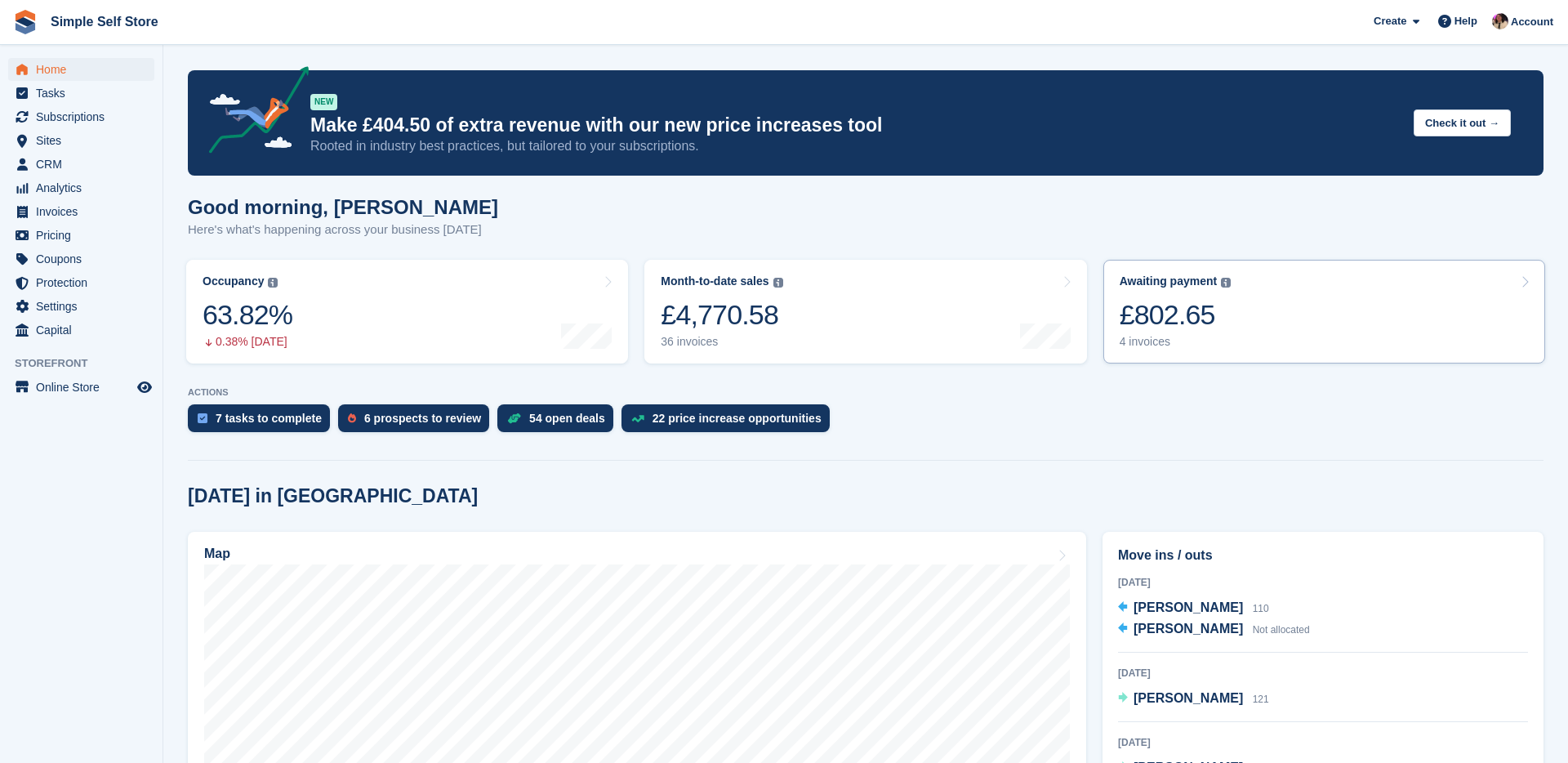
click at [1234, 328] on link "Awaiting payment The total outstanding balance on all open invoices. £802.65 4 …" at bounding box center [1324, 312] width 442 height 104
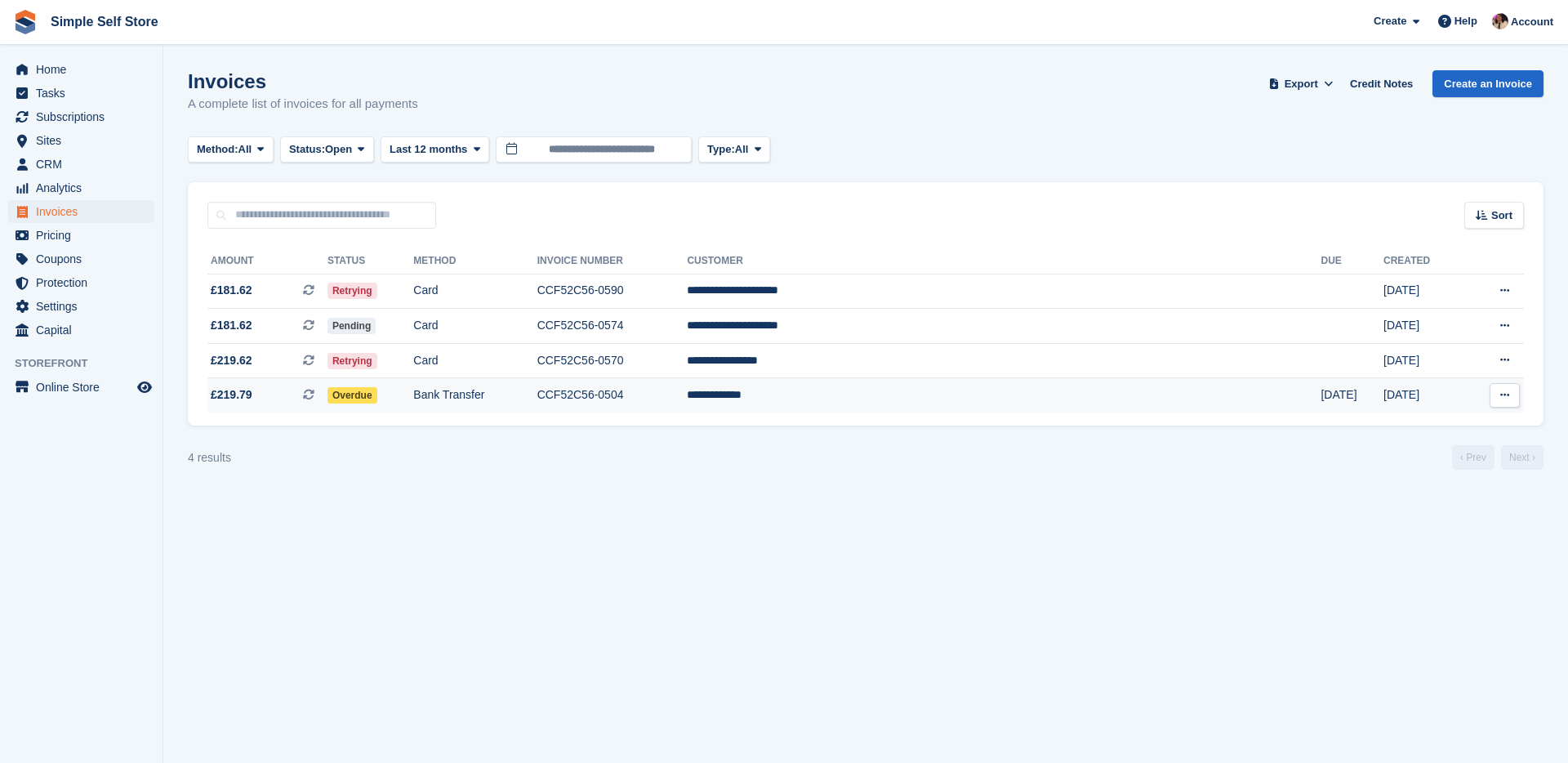
click at [537, 394] on td "Bank Transfer" at bounding box center [474, 395] width 124 height 35
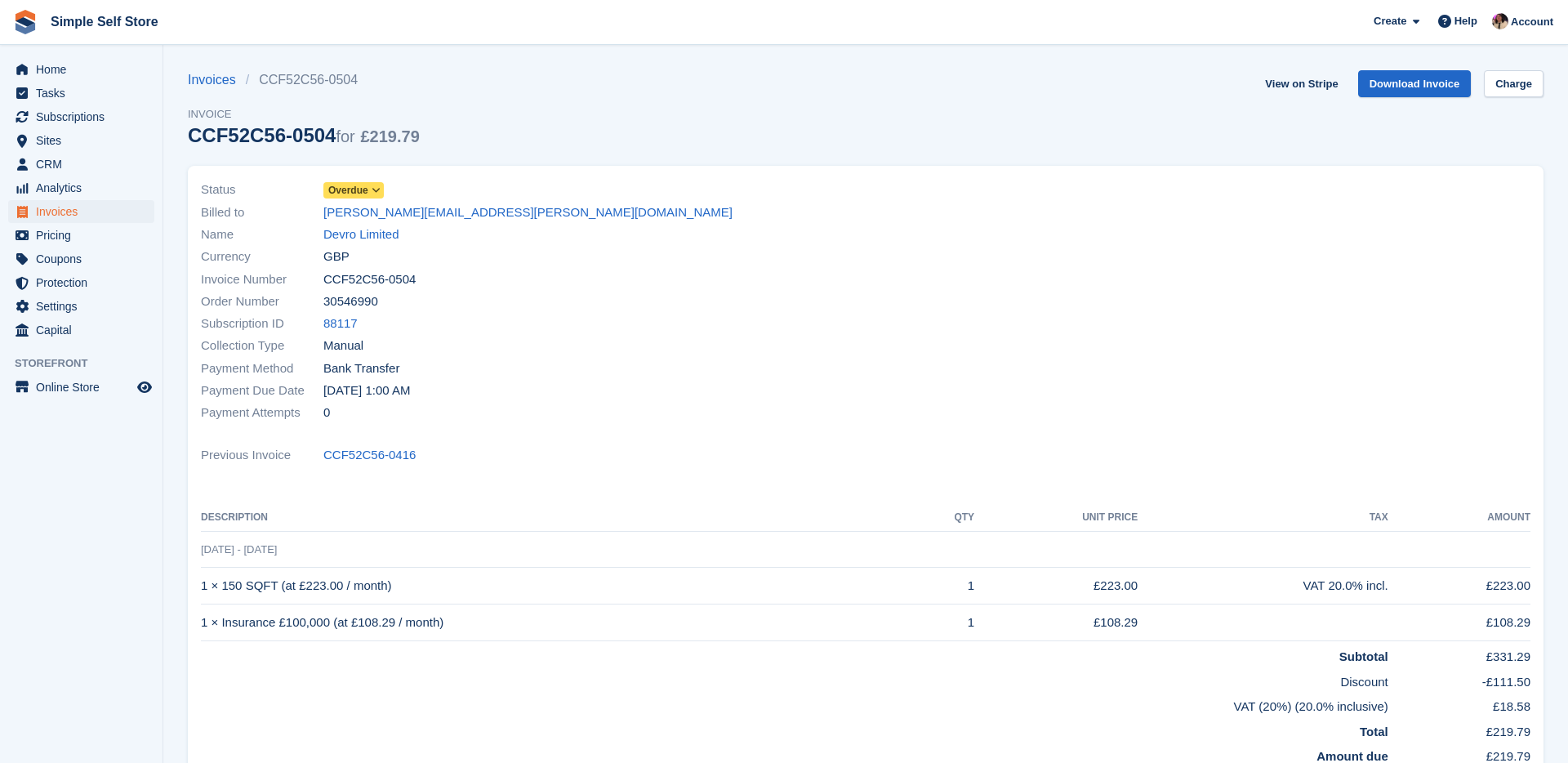
click at [367, 186] on span "Overdue" at bounding box center [348, 190] width 40 height 14
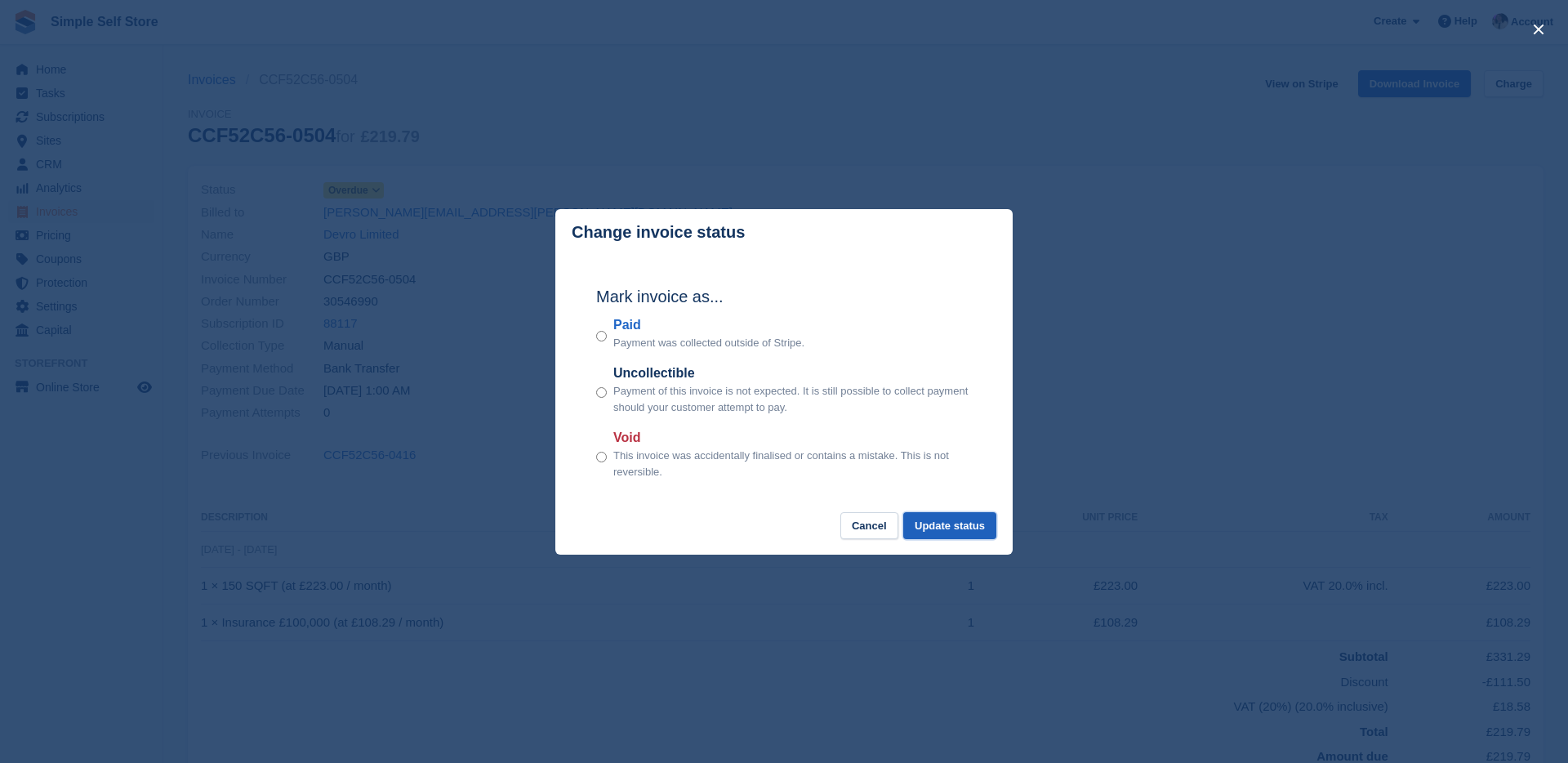
click at [961, 524] on button "Update status" at bounding box center [949, 525] width 93 height 27
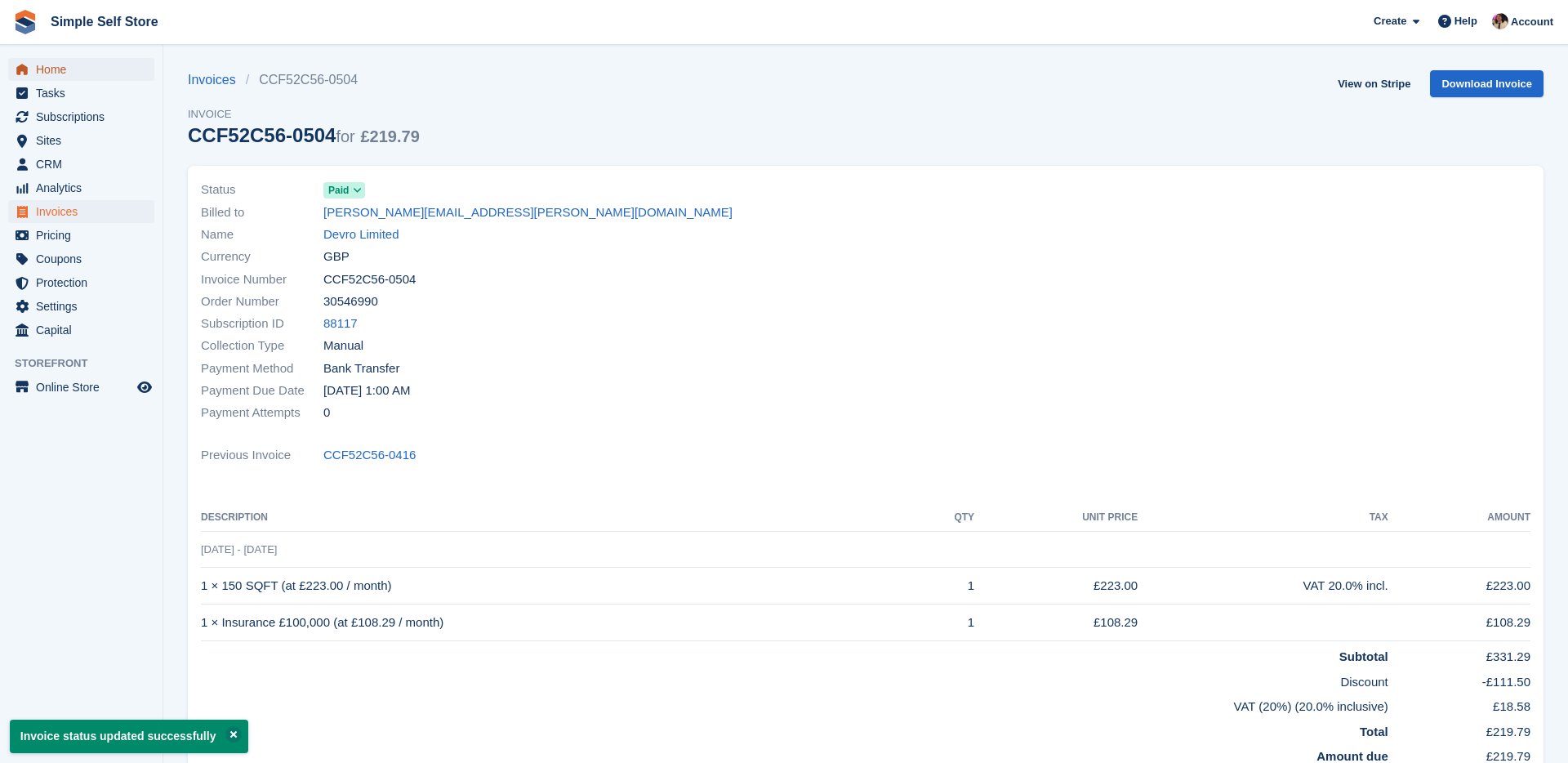
click at [110, 71] on span "Home" at bounding box center [84, 69] width 98 height 23
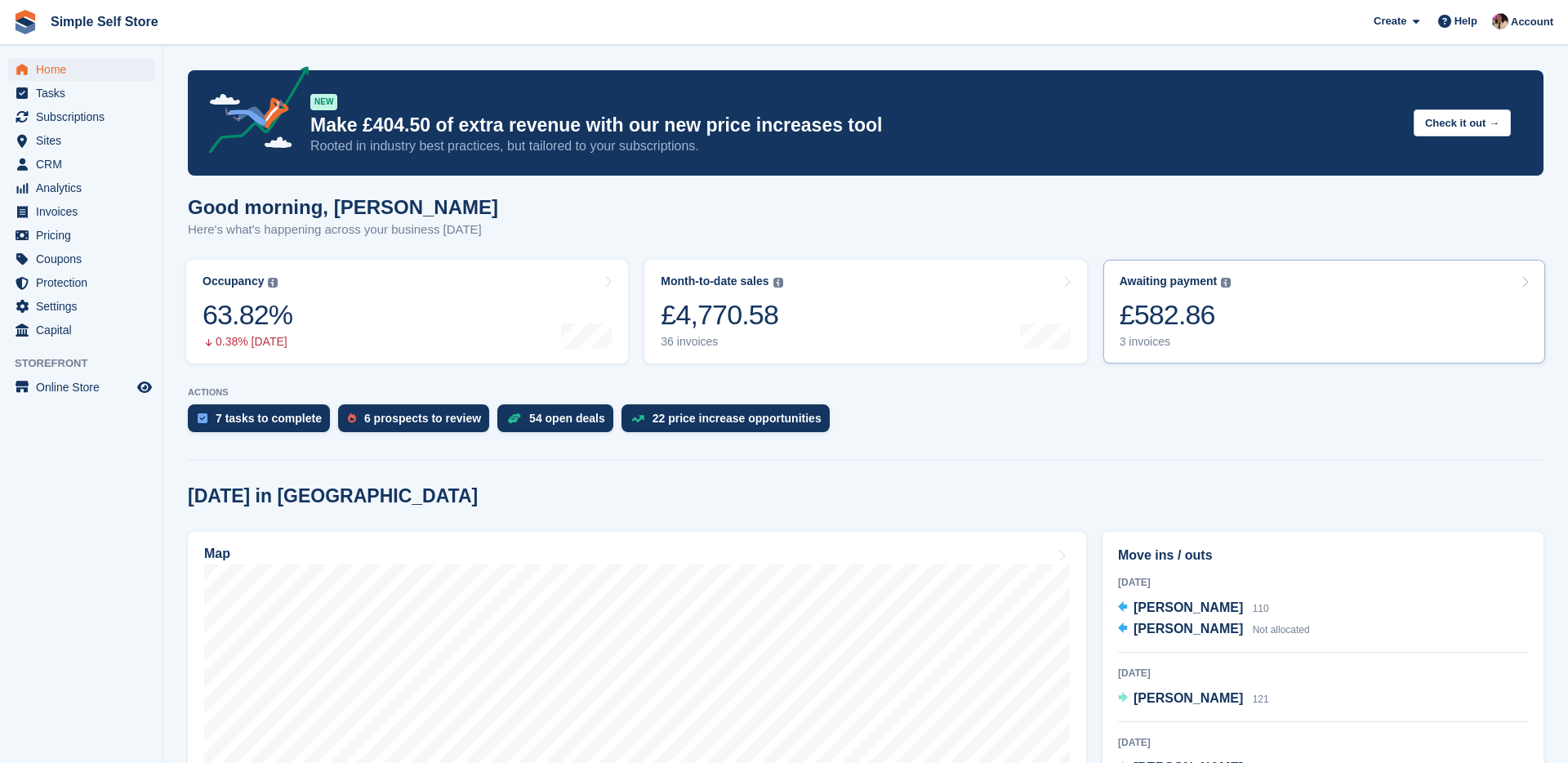
click at [1228, 328] on div "£582.86" at bounding box center [1175, 314] width 112 height 34
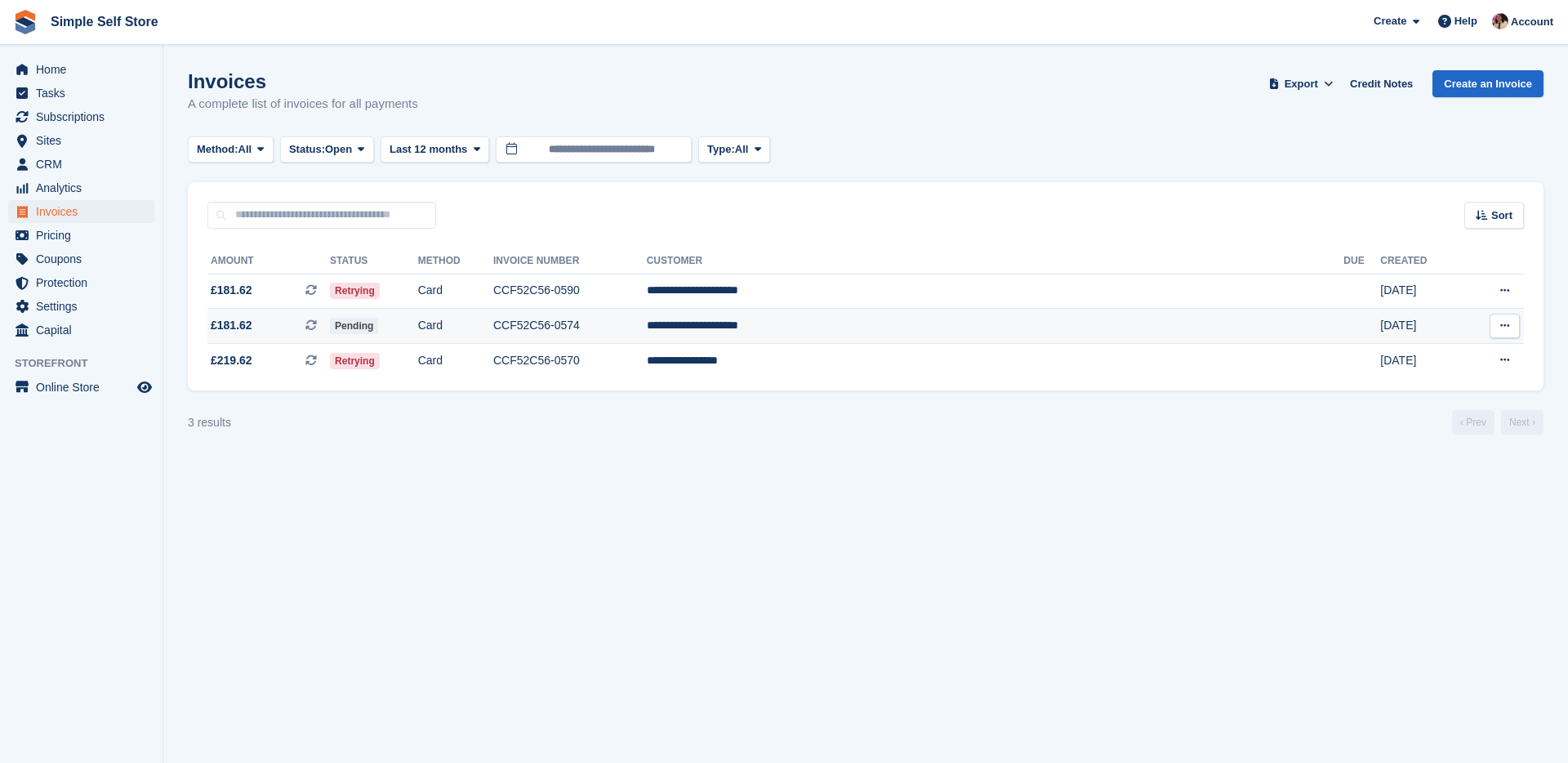
click at [943, 334] on td "**********" at bounding box center [995, 326] width 697 height 35
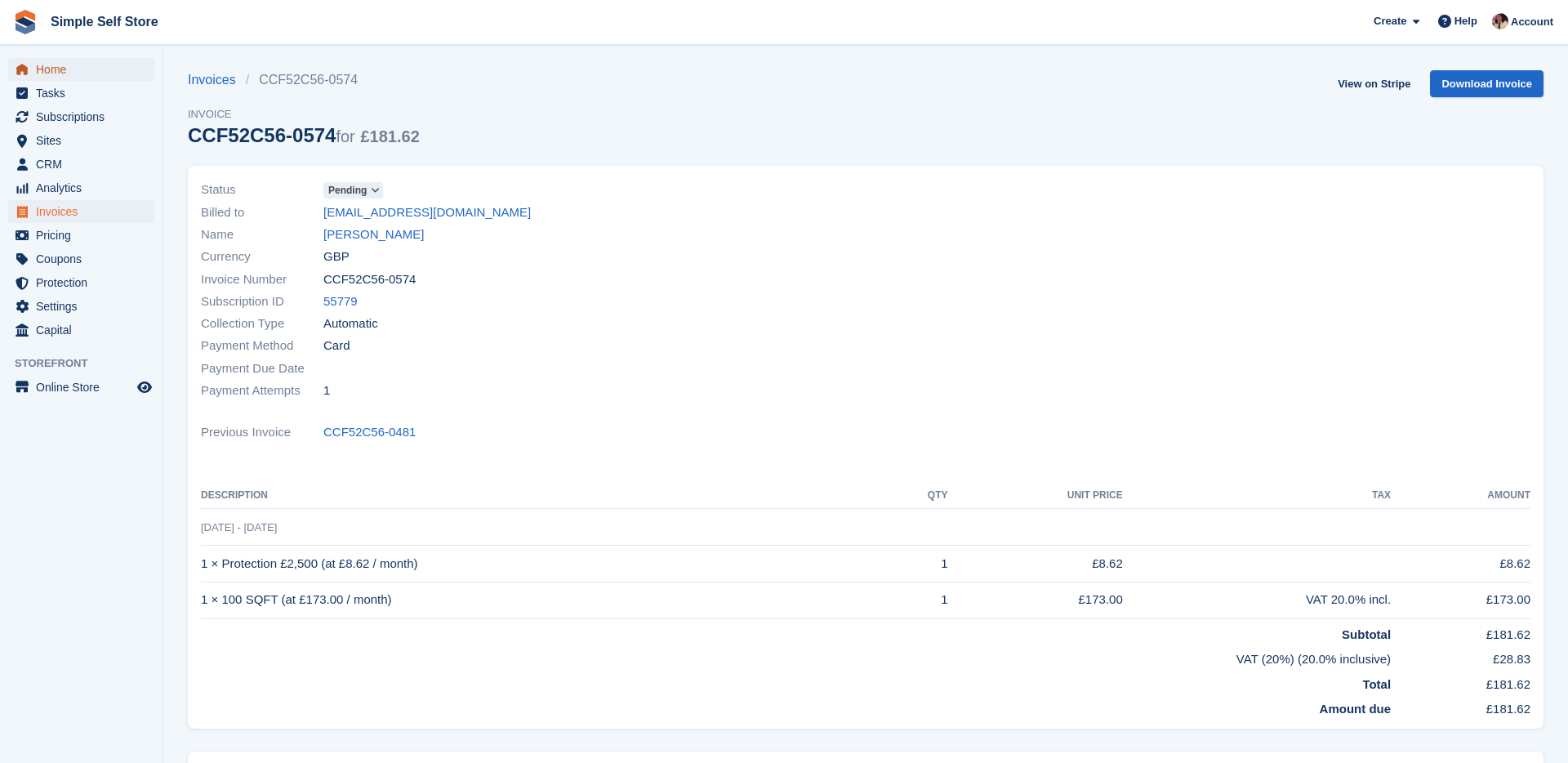
click at [47, 58] on span "Home" at bounding box center [84, 69] width 98 height 23
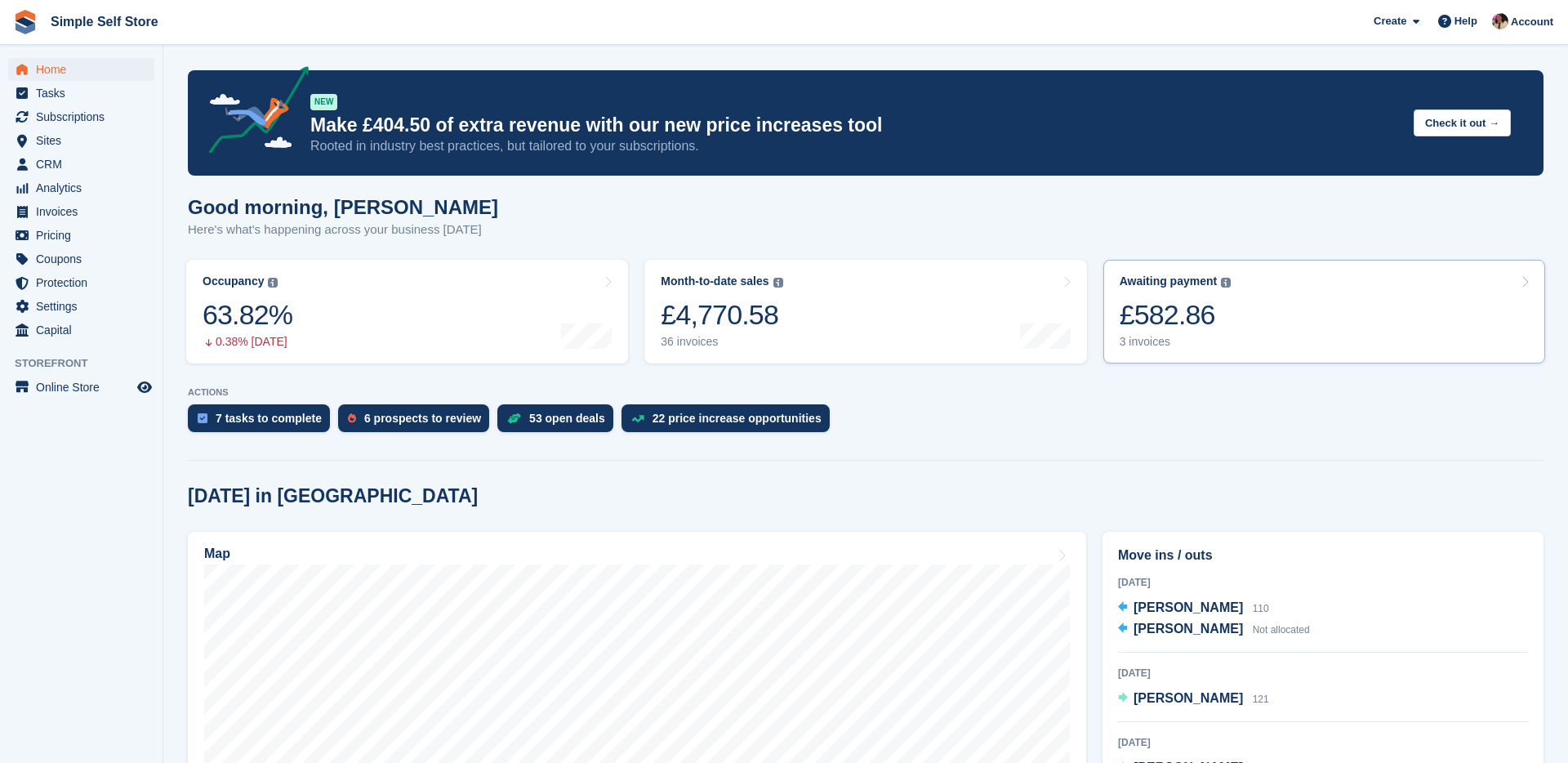
click at [1214, 296] on div "Awaiting payment The total outstanding balance on all open invoices. £582.86 3 …" at bounding box center [1175, 312] width 112 height 75
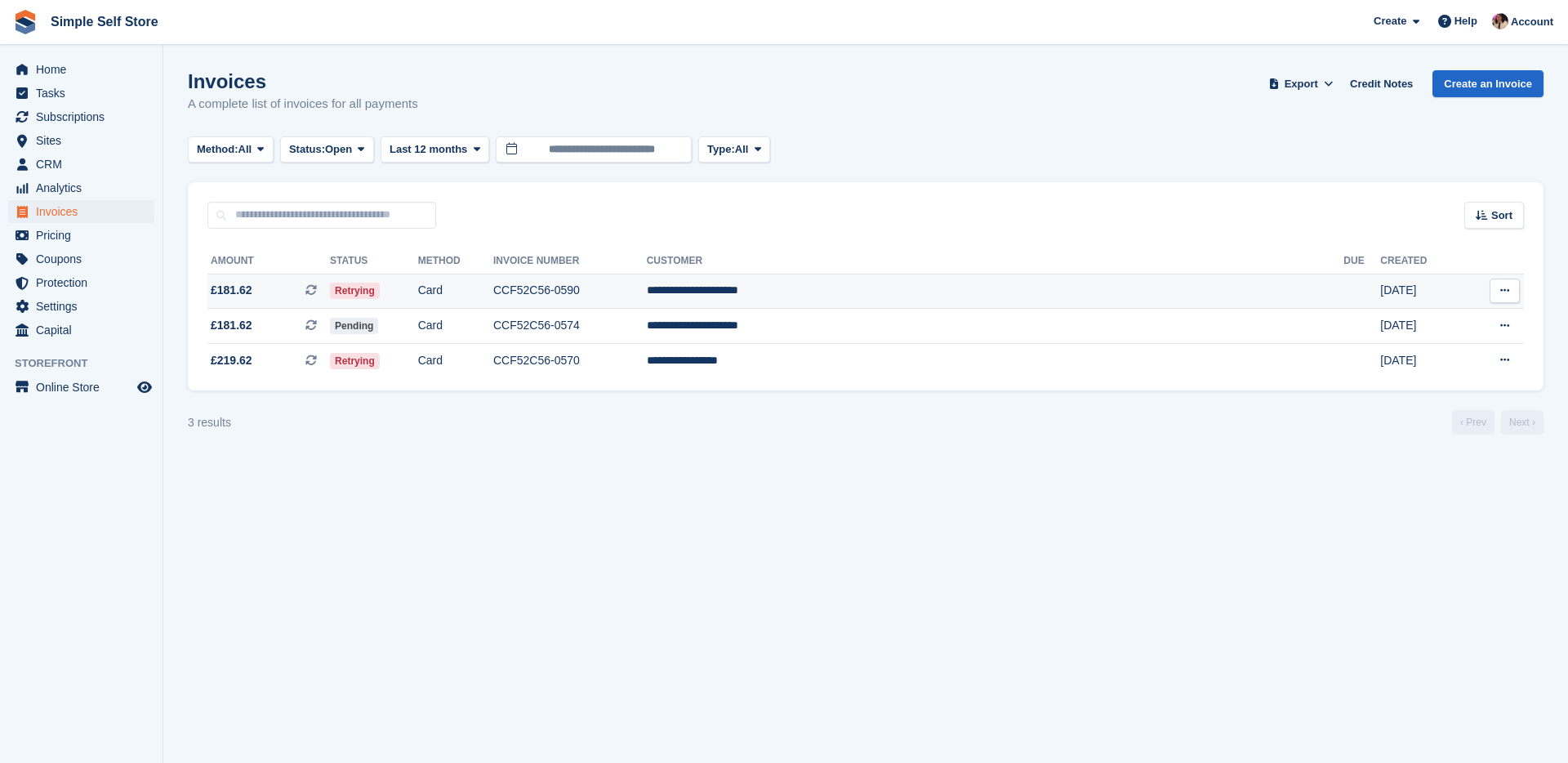
click at [943, 294] on td "**********" at bounding box center [995, 290] width 697 height 35
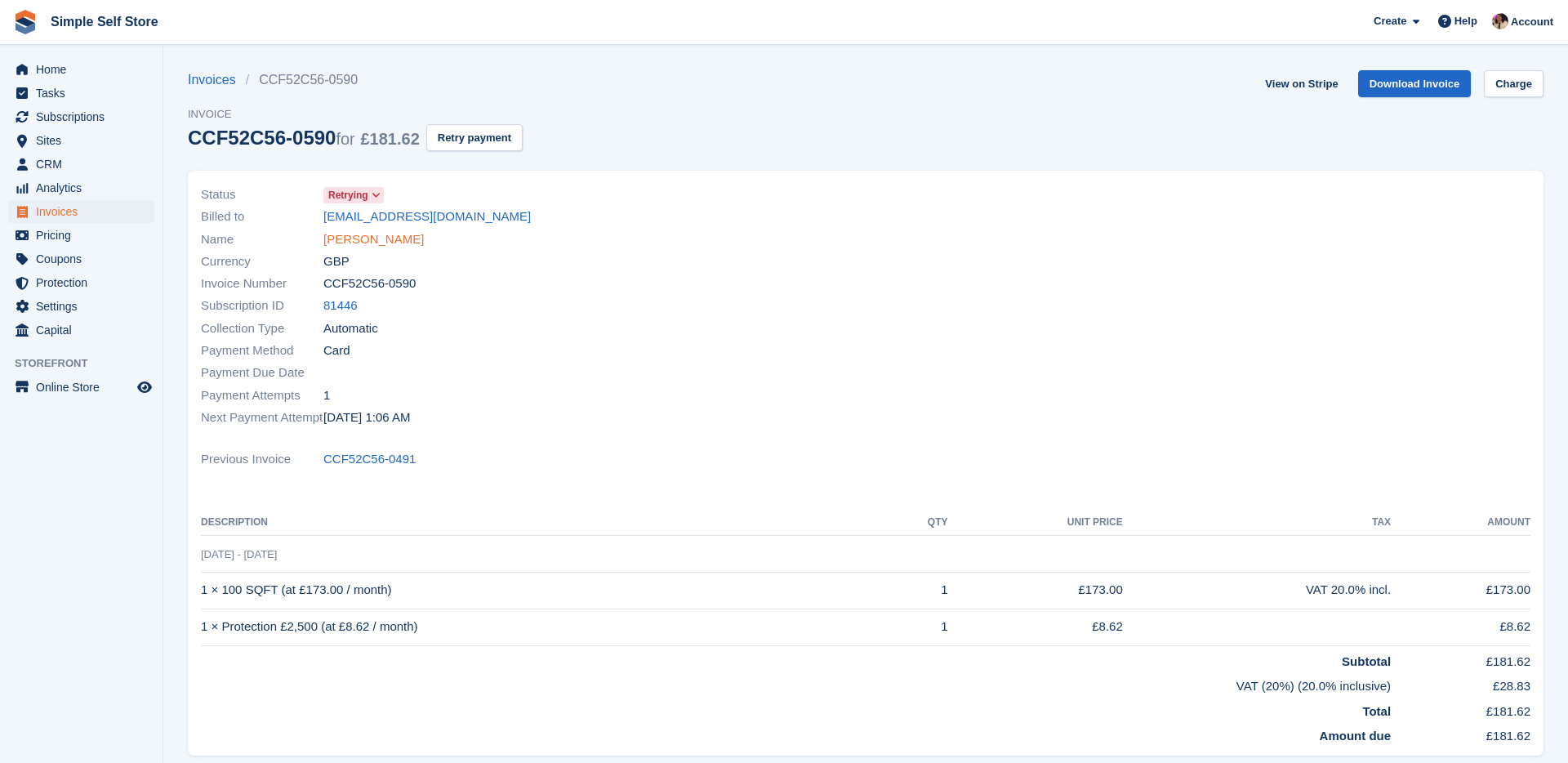
click at [339, 247] on link "[PERSON_NAME]" at bounding box center [373, 240] width 101 height 19
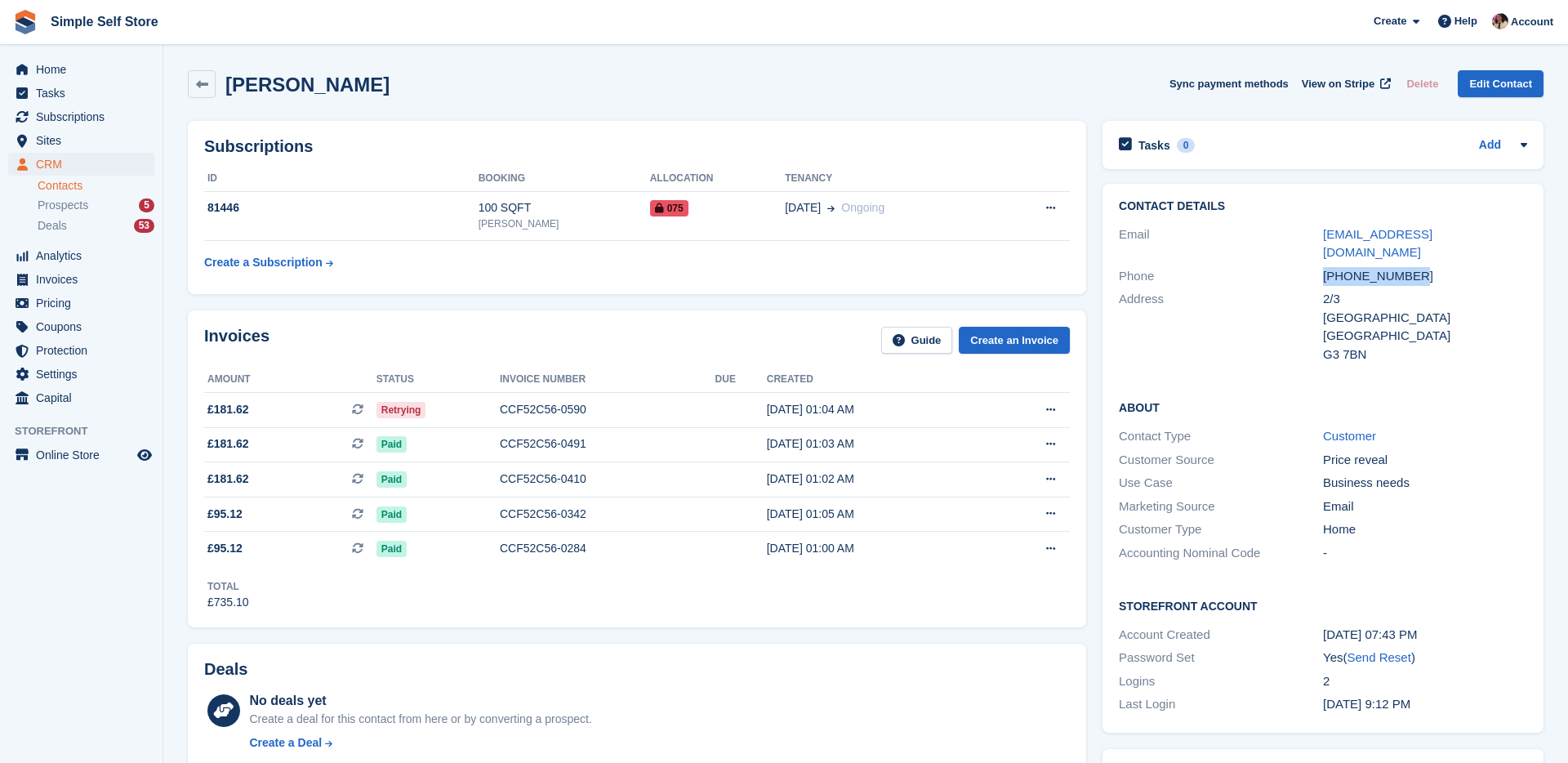
drag, startPoint x: 1311, startPoint y: 257, endPoint x: 1277, endPoint y: 258, distance: 34.0
click at [1277, 265] on div "Phone [PHONE_NUMBER]" at bounding box center [1323, 276] width 408 height 24
copy div "[PHONE_NUMBER]"
click at [50, 75] on span "Home" at bounding box center [84, 69] width 98 height 23
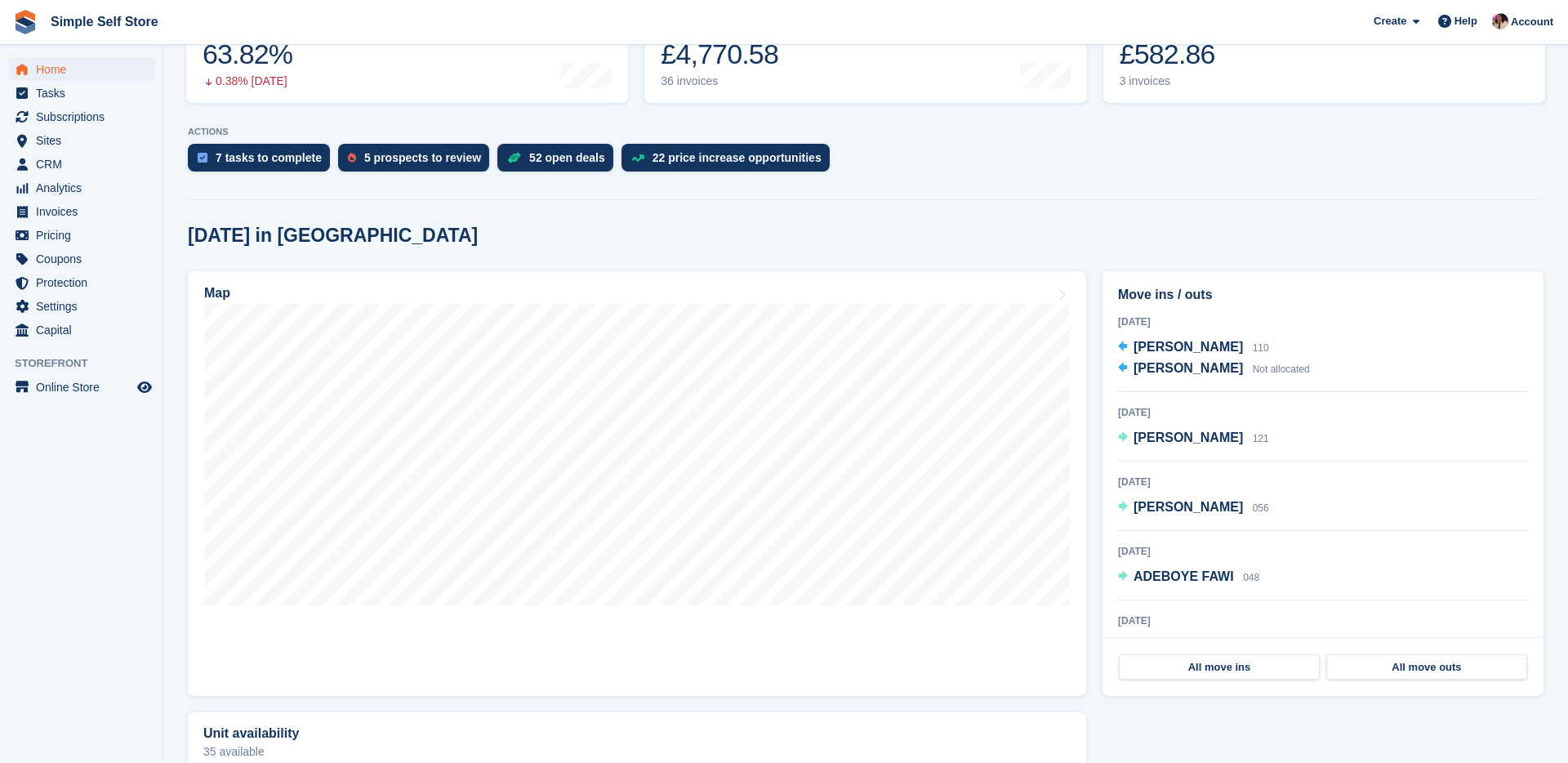
scroll to position [262, 0]
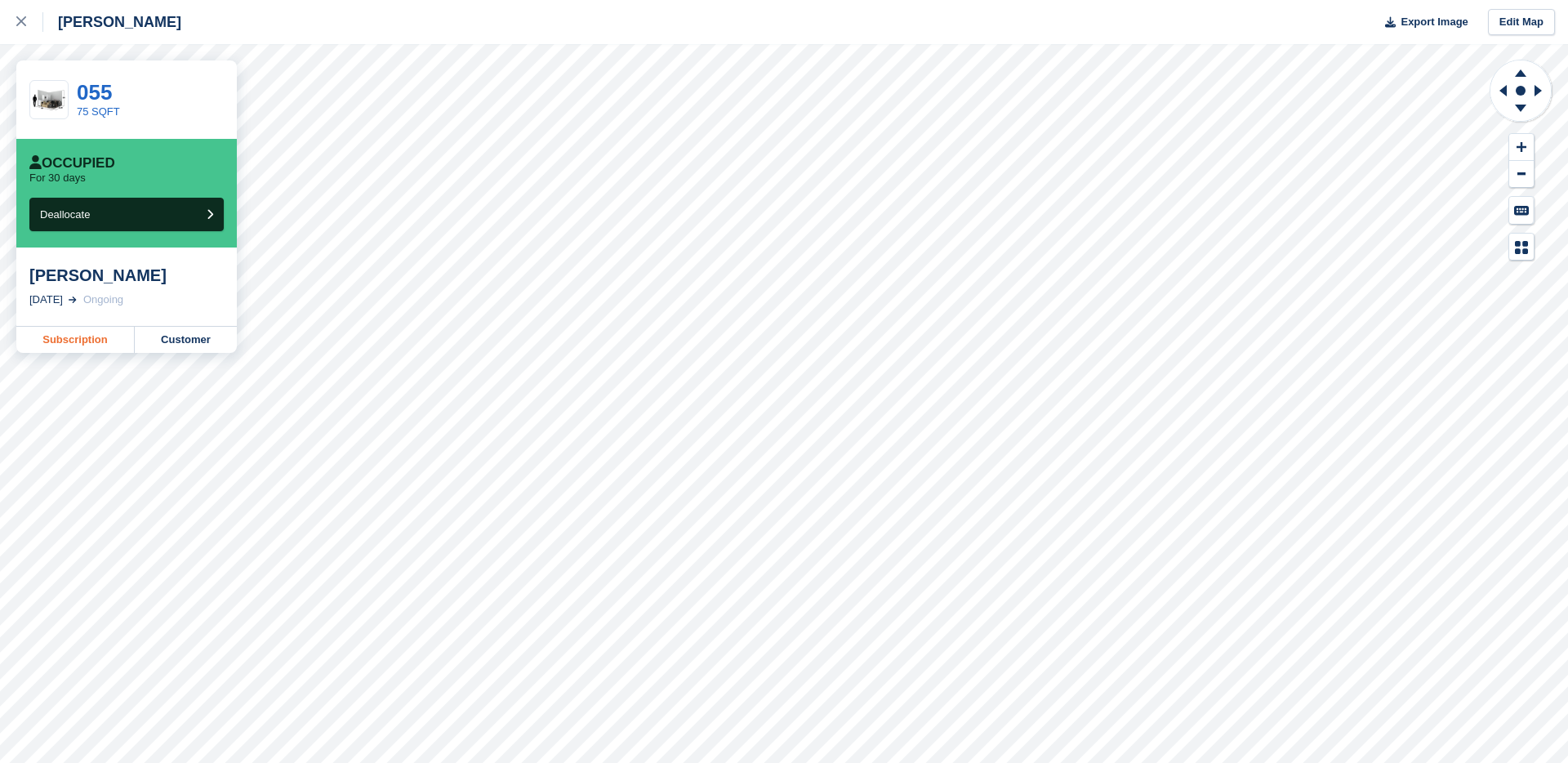
click at [111, 342] on link "Subscription" at bounding box center [76, 339] width 119 height 26
click at [67, 332] on link "Subscription" at bounding box center [76, 339] width 119 height 26
click at [20, 25] on icon at bounding box center [21, 21] width 10 height 10
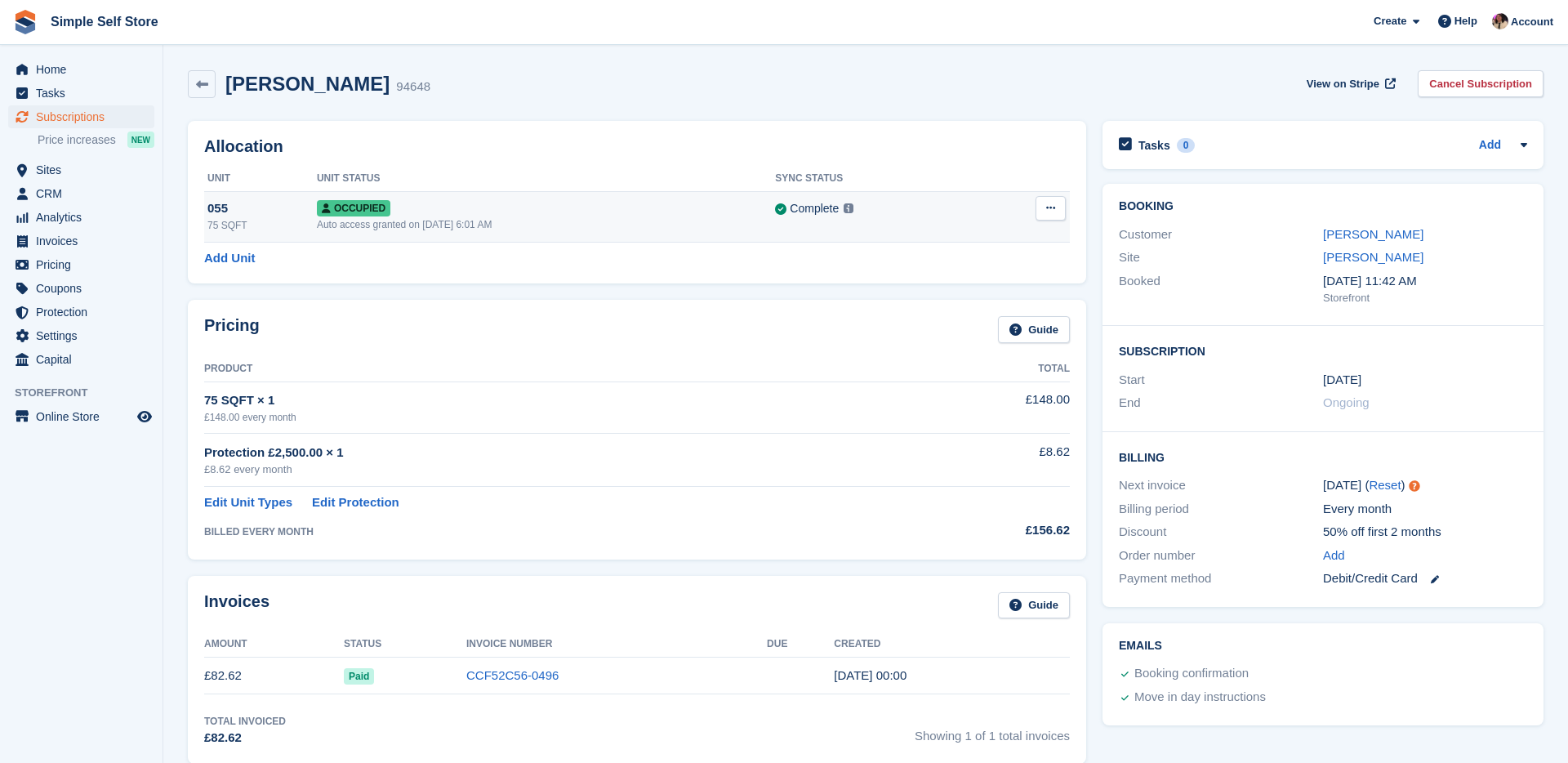
click at [1055, 209] on button at bounding box center [1050, 208] width 31 height 25
click at [749, 265] on div "Add Unit" at bounding box center [636, 259] width 865 height 19
click at [708, 218] on div "Auto access granted on 12th Jul, 6:01 AM" at bounding box center [546, 224] width 458 height 14
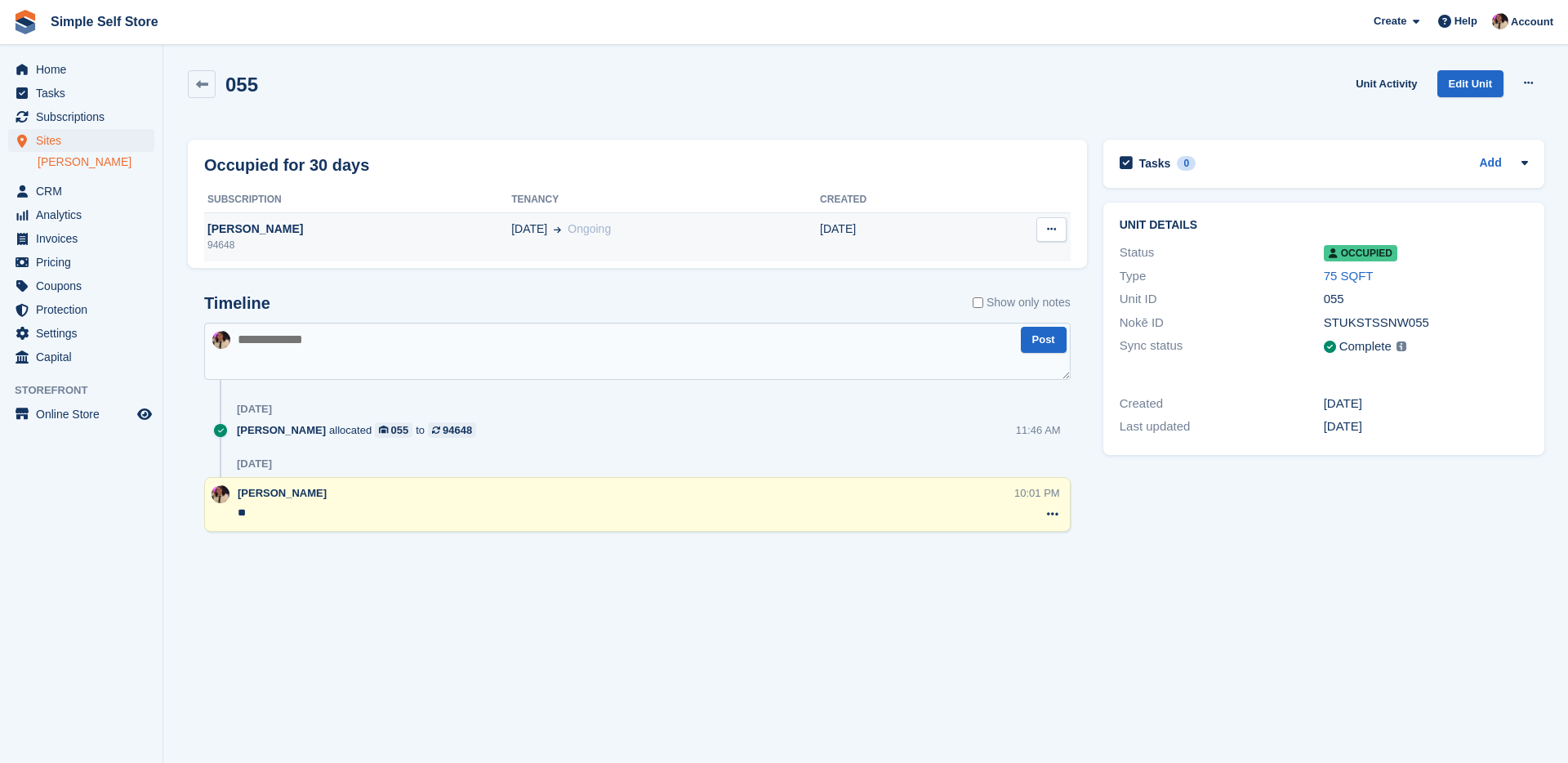
click at [1047, 223] on icon at bounding box center [1050, 228] width 9 height 11
click at [207, 87] on icon at bounding box center [201, 84] width 12 height 12
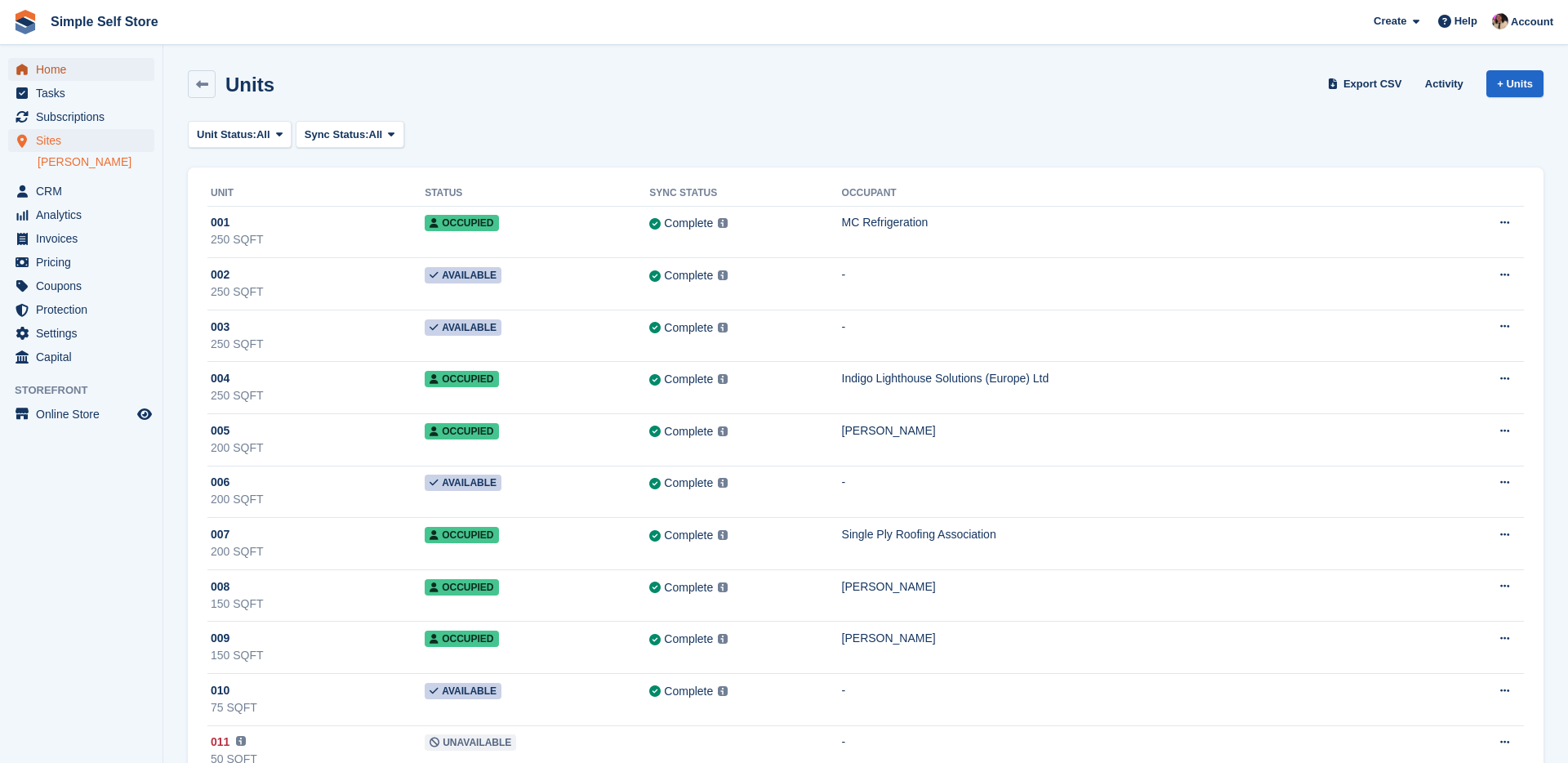
click at [51, 70] on span "Home" at bounding box center [84, 69] width 98 height 23
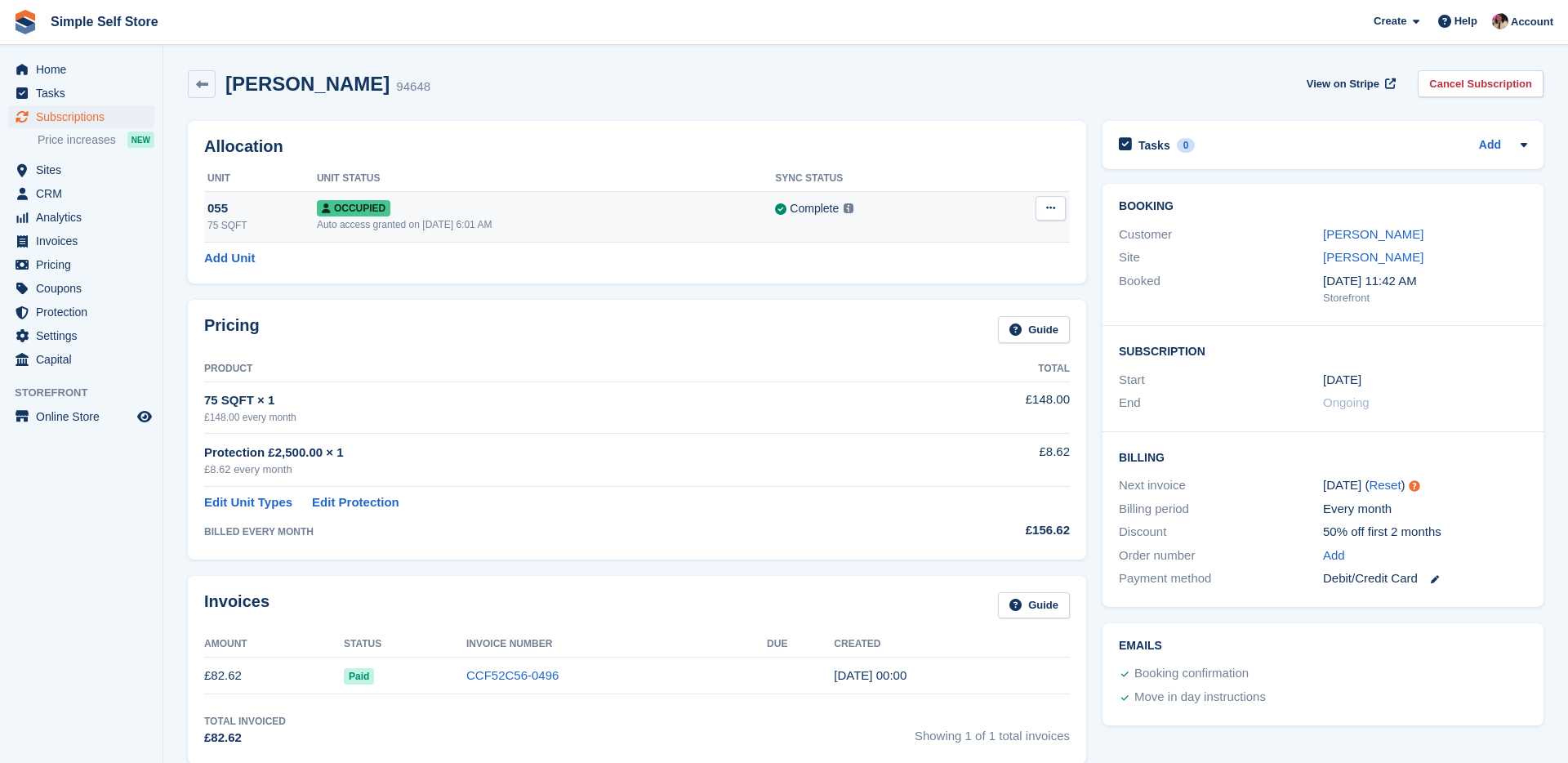
click at [1055, 208] on button at bounding box center [1050, 208] width 31 height 25
click at [1495, 80] on link "Cancel Subscription" at bounding box center [1480, 83] width 126 height 27
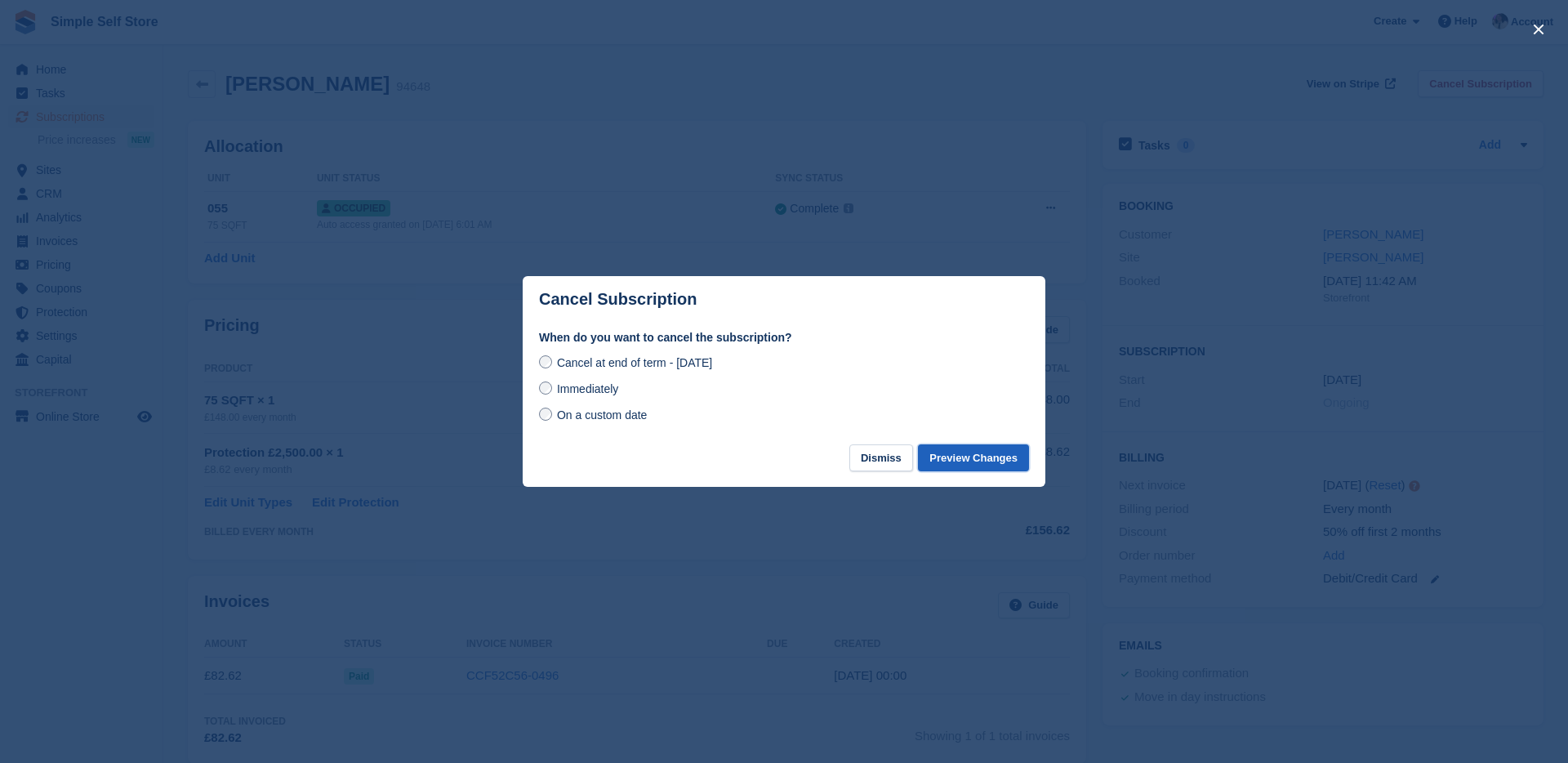
click at [957, 451] on button "Preview Changes" at bounding box center [973, 457] width 111 height 27
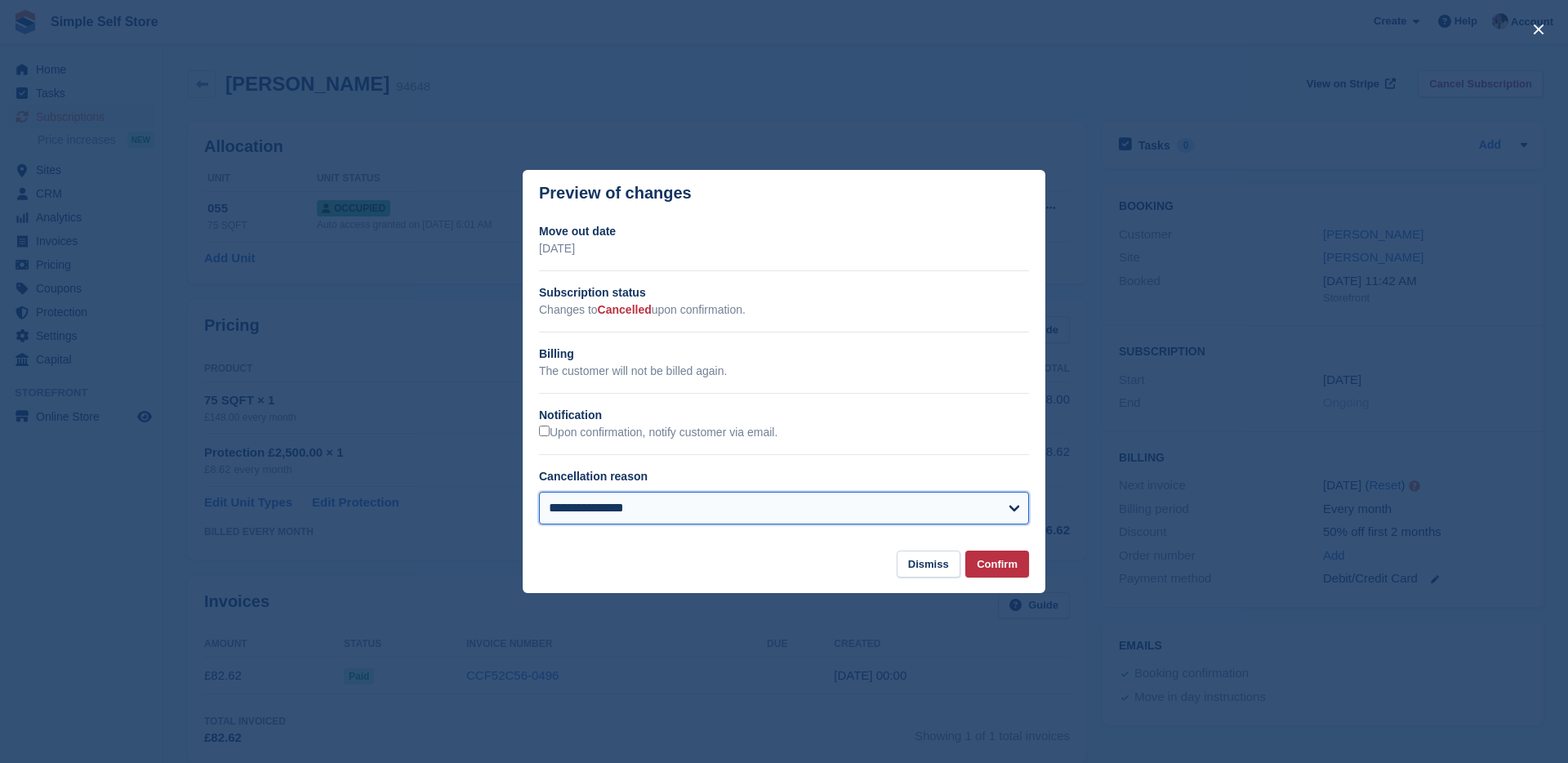
click at [708, 508] on select "**********" at bounding box center [783, 508] width 490 height 33
select select "**********"
click at [991, 559] on button "Confirm" at bounding box center [997, 564] width 63 height 27
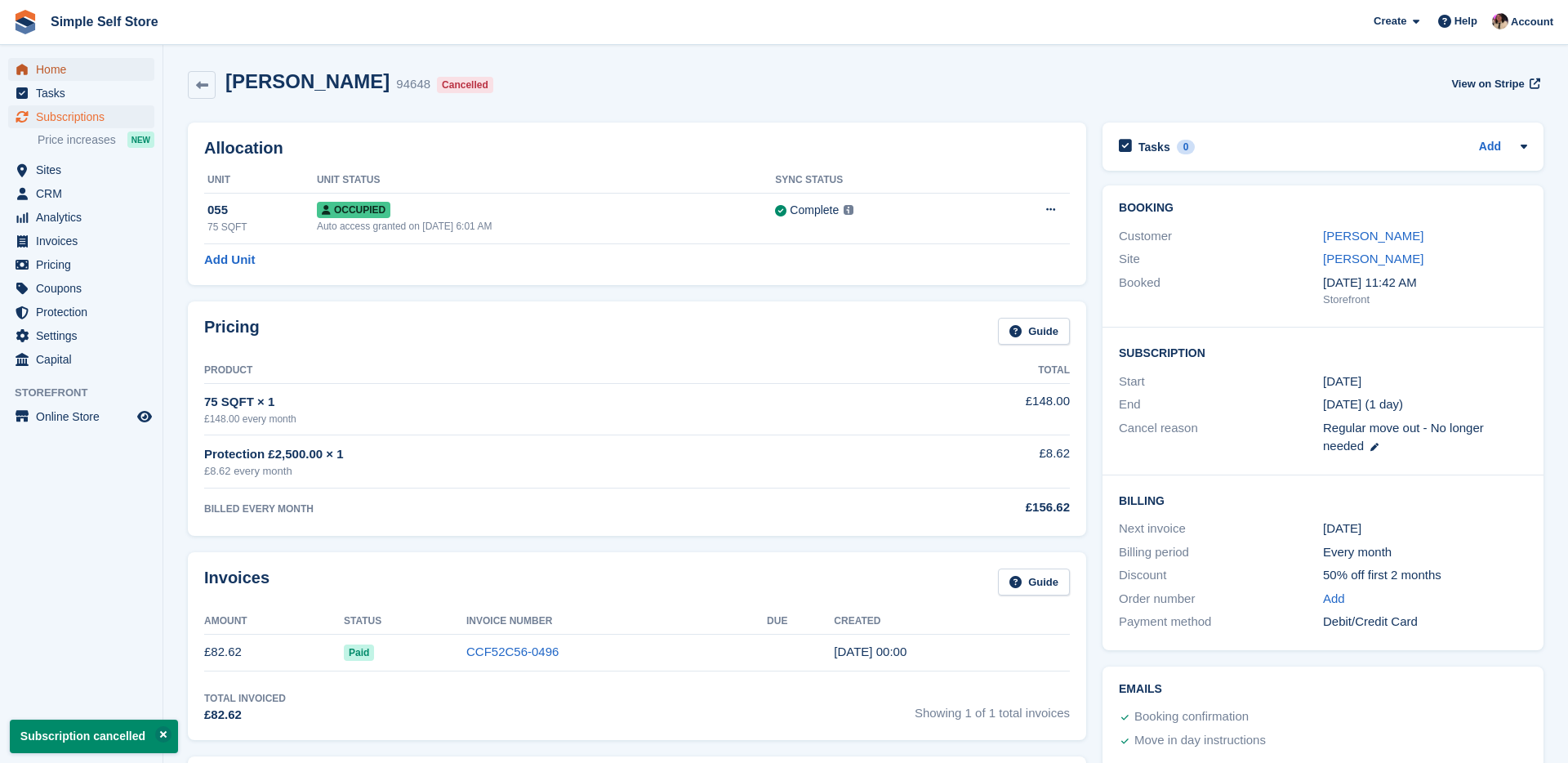
click at [58, 67] on span "Home" at bounding box center [84, 69] width 98 height 23
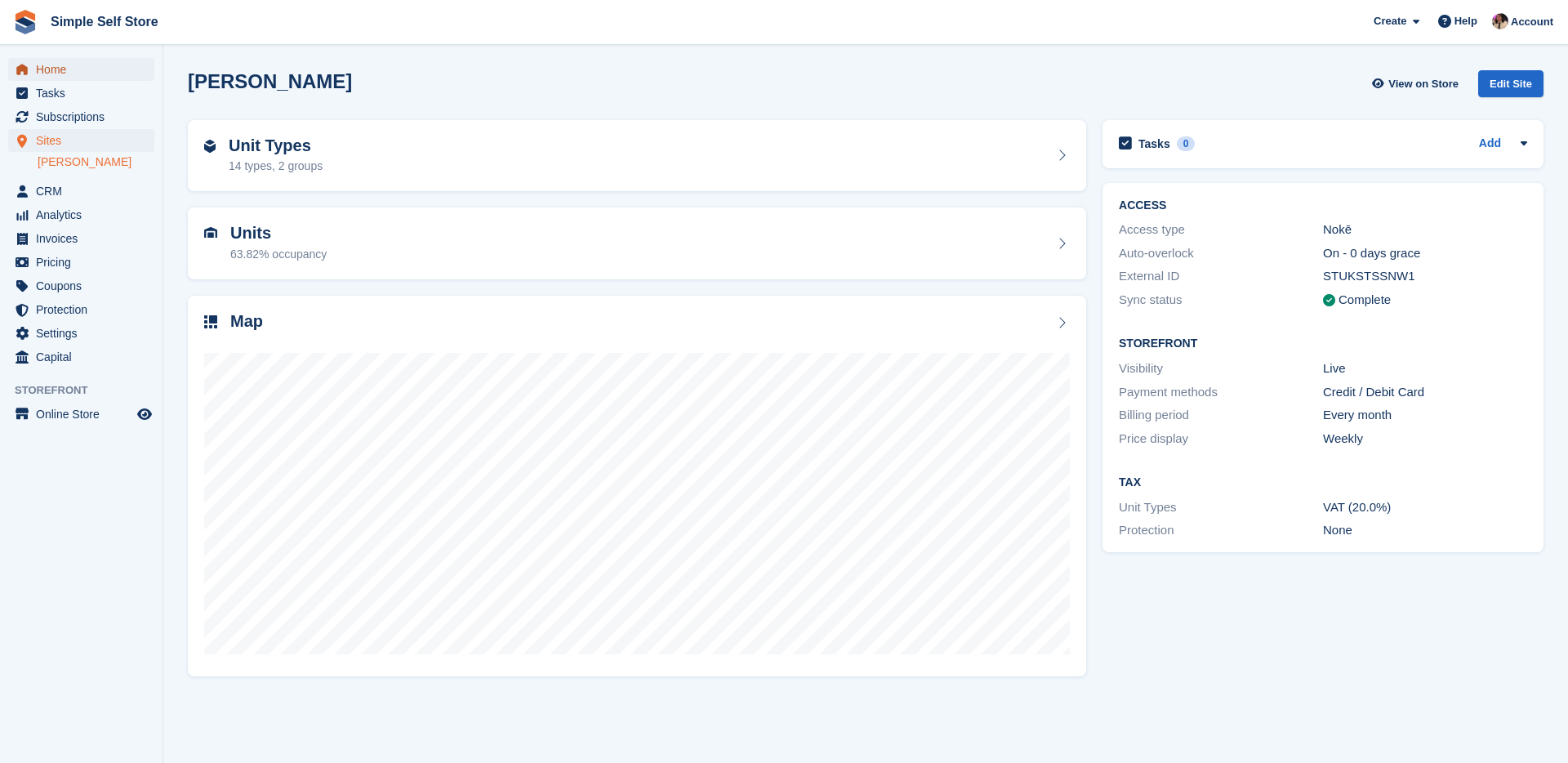
click at [51, 71] on span "Home" at bounding box center [84, 69] width 98 height 23
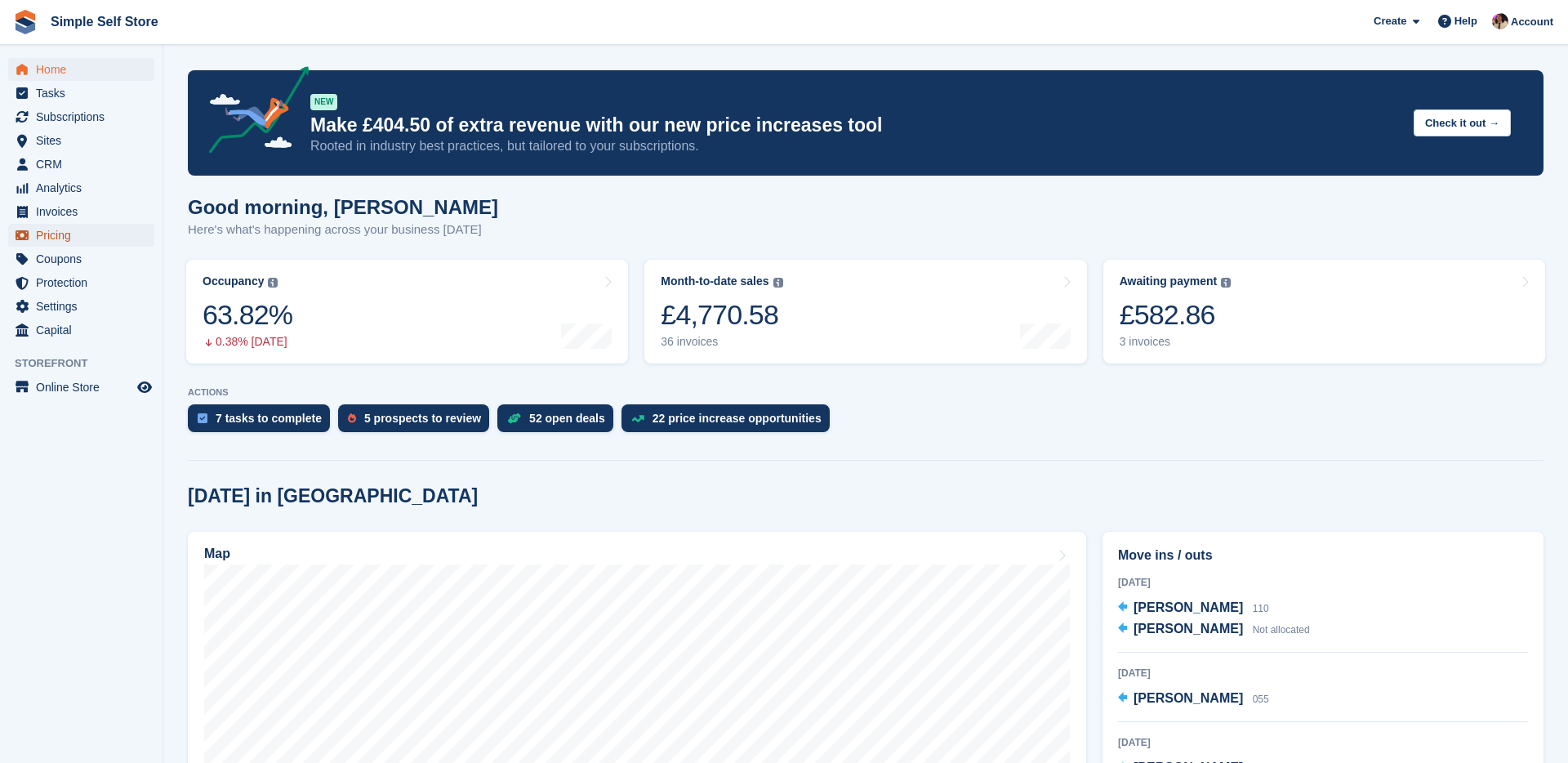
click at [43, 234] on span "Pricing" at bounding box center [84, 235] width 98 height 23
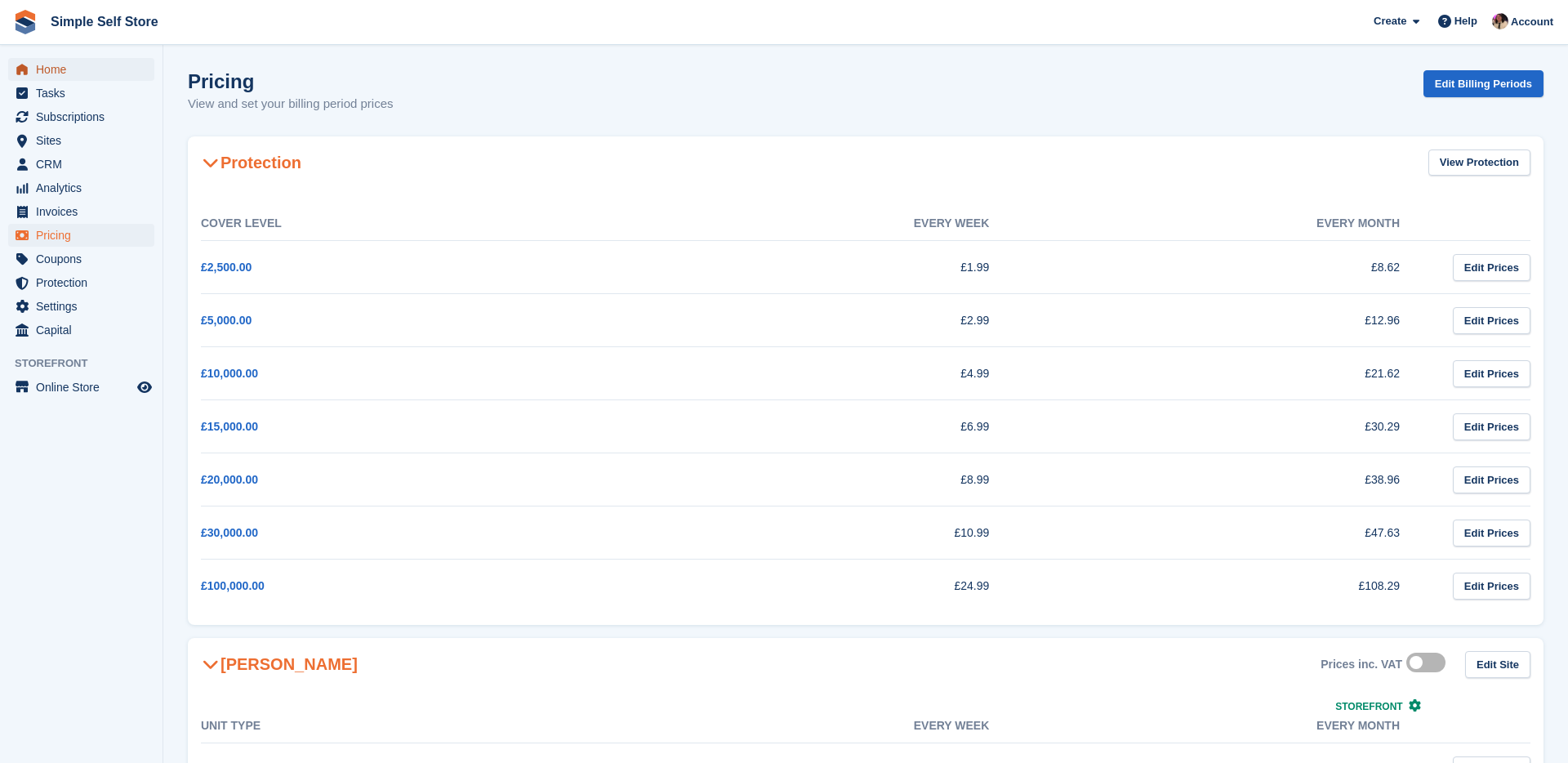
click at [48, 69] on span "Home" at bounding box center [84, 69] width 98 height 23
